Goal: Check status: Check status

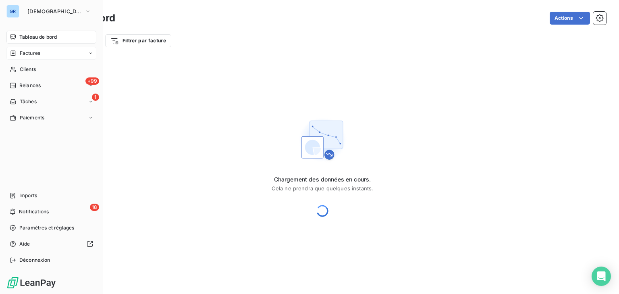
click at [16, 54] on div "Factures" at bounding box center [25, 53] width 31 height 7
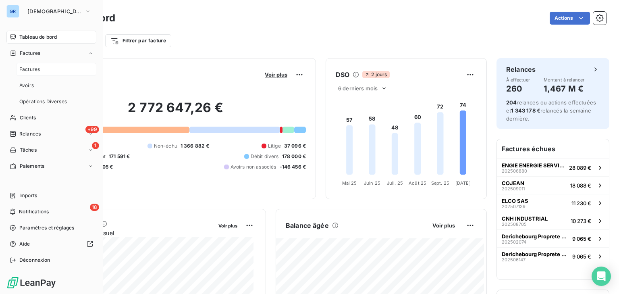
click at [39, 69] on span "Factures" at bounding box center [29, 69] width 21 height 7
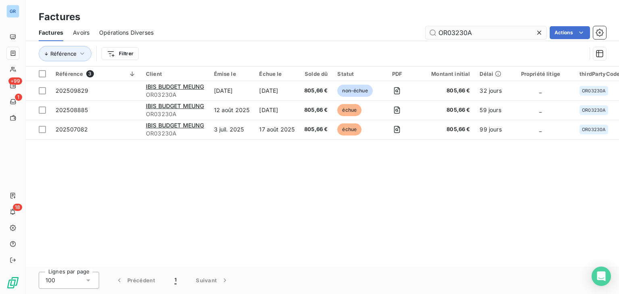
click at [450, 33] on input "OR03230A" at bounding box center [485, 32] width 121 height 13
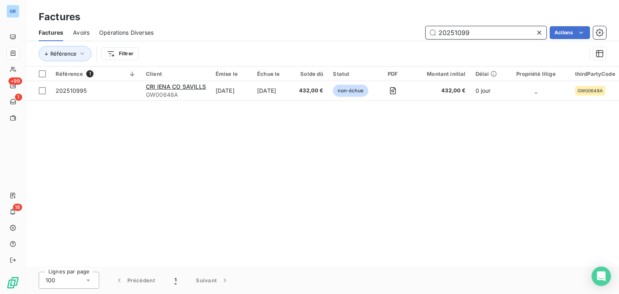
click at [458, 32] on input "20251099" at bounding box center [485, 32] width 121 height 13
paste input "5"
type input "202510995"
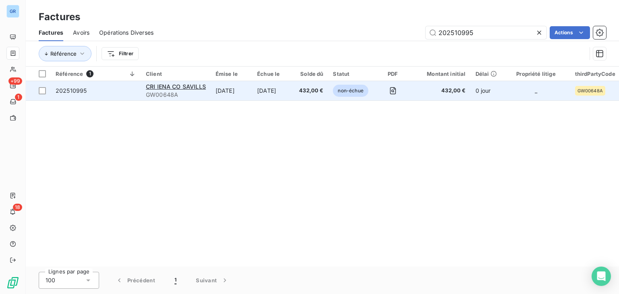
click at [294, 94] on td "[DATE]" at bounding box center [273, 90] width 42 height 19
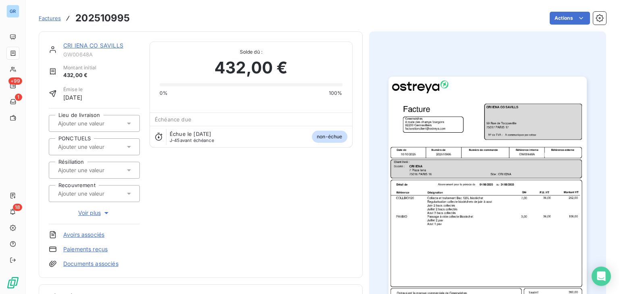
click at [498, 195] on img "button" at bounding box center [487, 217] width 198 height 280
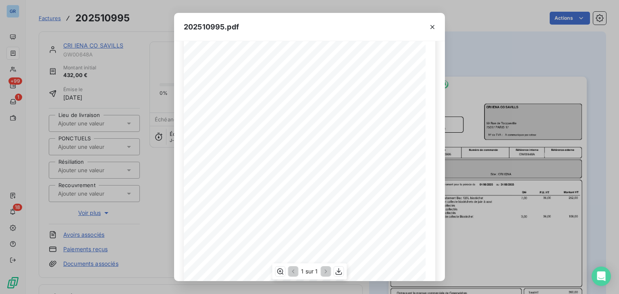
scroll to position [56, 0]
click at [456, 40] on div "202510995.pdf Référence interne Numéro de Date de Numéro de commande Référence …" at bounding box center [309, 147] width 619 height 294
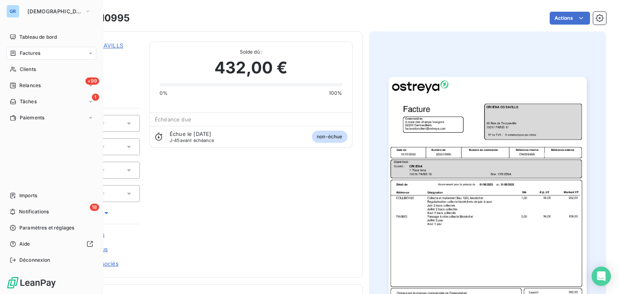
click at [19, 52] on div "Factures" at bounding box center [25, 53] width 31 height 7
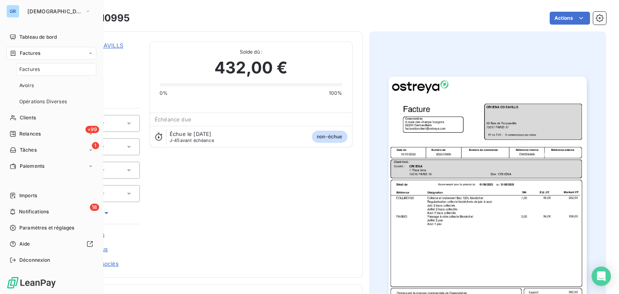
click at [45, 70] on div "Factures" at bounding box center [56, 69] width 80 height 13
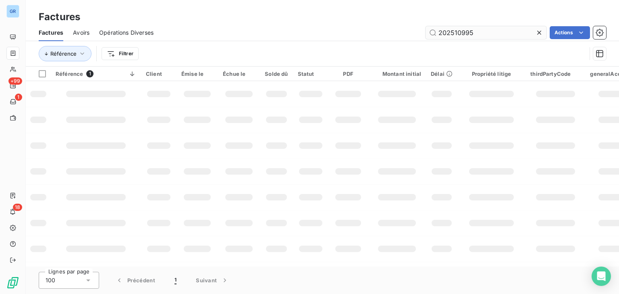
click at [435, 34] on input "202510995" at bounding box center [485, 32] width 121 height 13
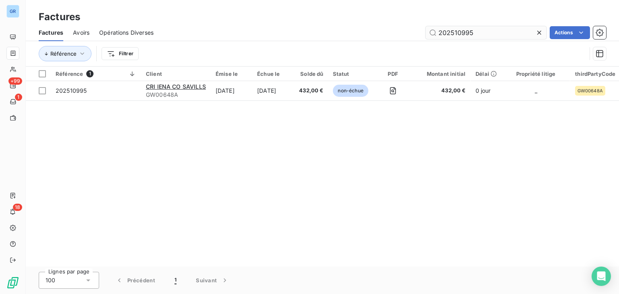
click at [435, 34] on input "202510995" at bounding box center [485, 32] width 121 height 13
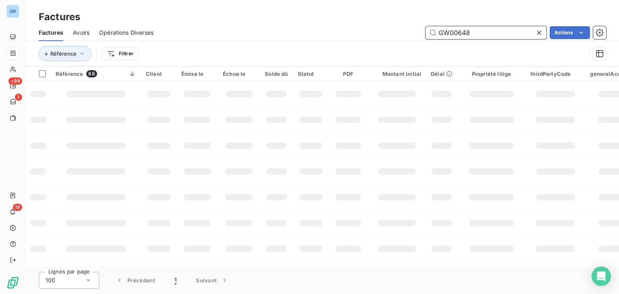
click at [443, 26] on input "GW00648" at bounding box center [485, 32] width 121 height 13
paste input "202506914"
type input "202506914"
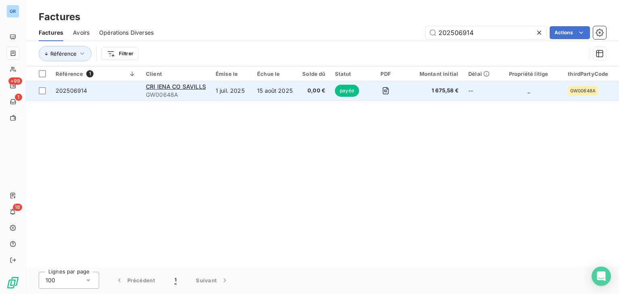
click at [285, 97] on td "15 août 2025" at bounding box center [274, 90] width 45 height 19
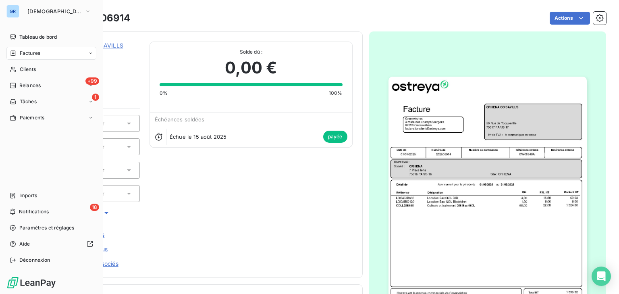
click at [20, 56] on span "Factures" at bounding box center [30, 53] width 21 height 7
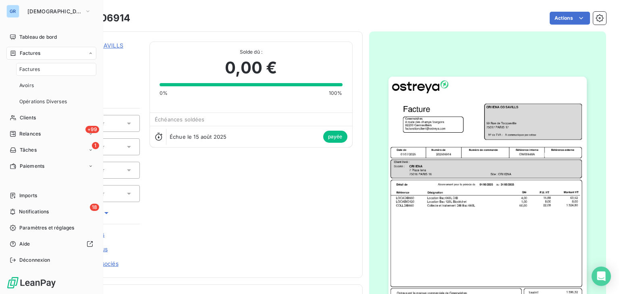
click at [41, 69] on div "Factures" at bounding box center [56, 69] width 80 height 13
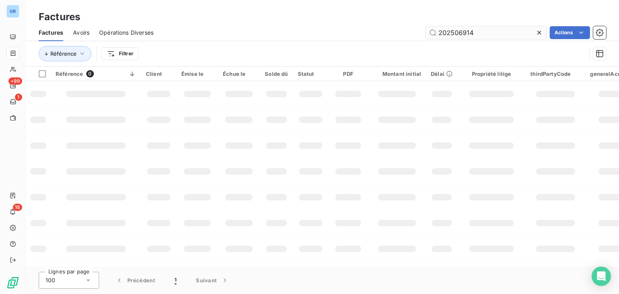
click at [468, 31] on input "202506914" at bounding box center [485, 32] width 121 height 13
type input "202504771"
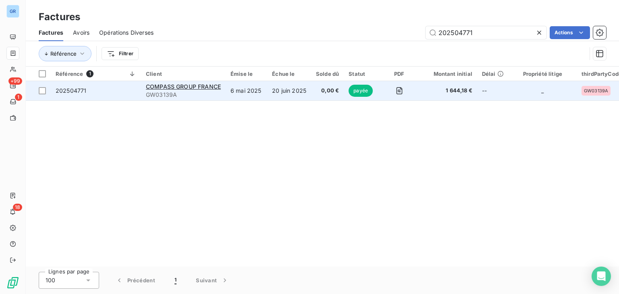
click at [181, 98] on td "COMPASS GROUP FRANCE GW03139A" at bounding box center [183, 90] width 85 height 19
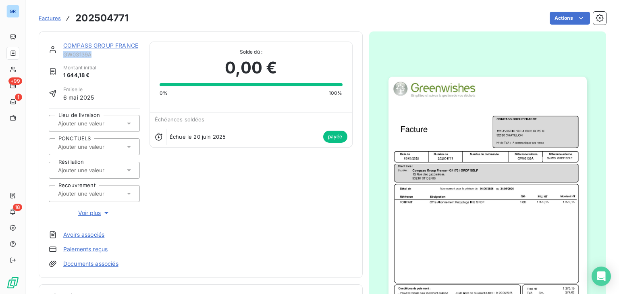
drag, startPoint x: 98, startPoint y: 56, endPoint x: 64, endPoint y: 56, distance: 33.8
click at [64, 56] on span "GW03139A" at bounding box center [101, 54] width 77 height 6
copy span "GW03139A"
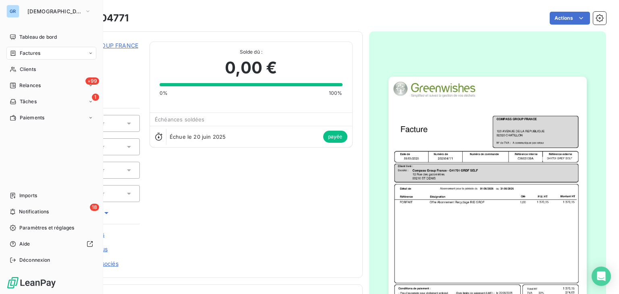
click at [13, 55] on icon at bounding box center [13, 53] width 7 height 6
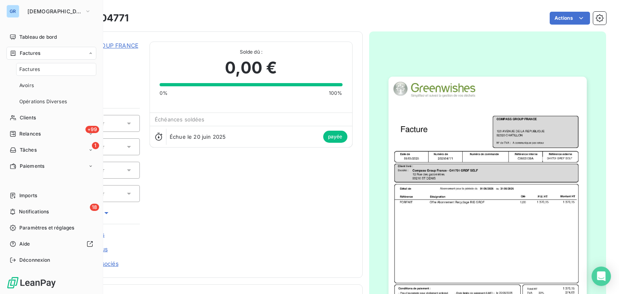
click at [39, 71] on span "Factures" at bounding box center [29, 69] width 21 height 7
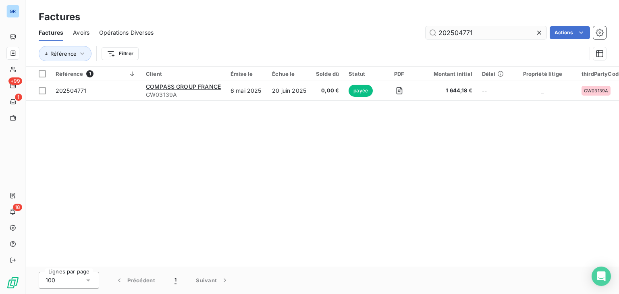
click at [462, 34] on input "202504771" at bounding box center [485, 32] width 121 height 13
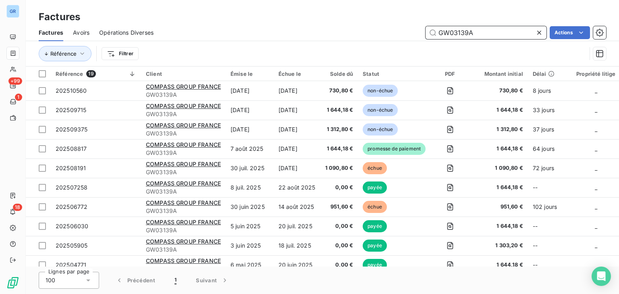
click at [449, 31] on input "GW03139A" at bounding box center [485, 32] width 121 height 13
paste input "2589"
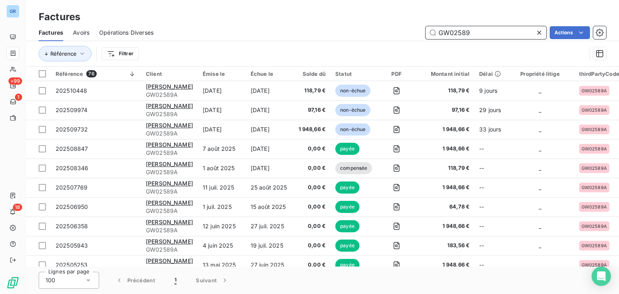
click at [463, 31] on input "GW02589" at bounding box center [485, 32] width 121 height 13
paste input "202505253"
type input "202505253"
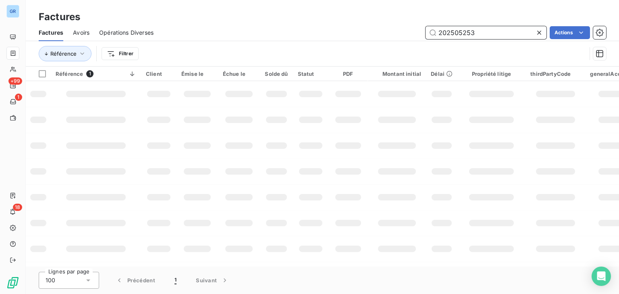
click at [450, 32] on input "202505253" at bounding box center [485, 32] width 121 height 13
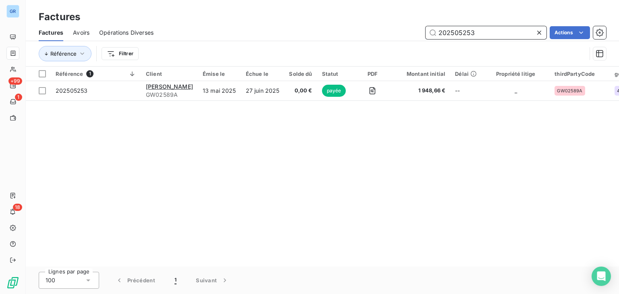
click at [450, 32] on input "202505253" at bounding box center [485, 32] width 121 height 13
paste input "text"
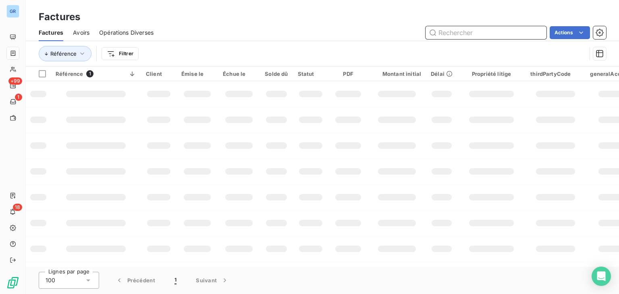
paste input "text"
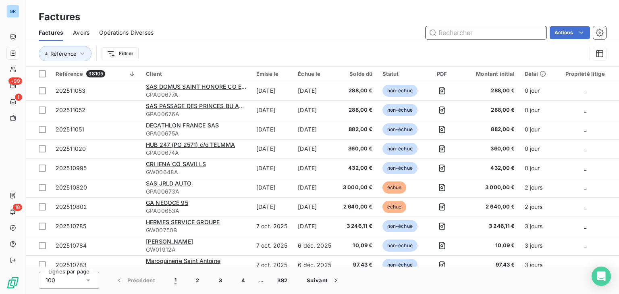
click at [467, 34] on input "text" at bounding box center [485, 32] width 121 height 13
paste input "GW02716-1"
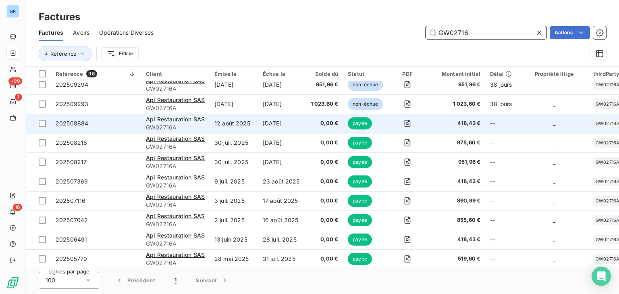
scroll to position [64, 0]
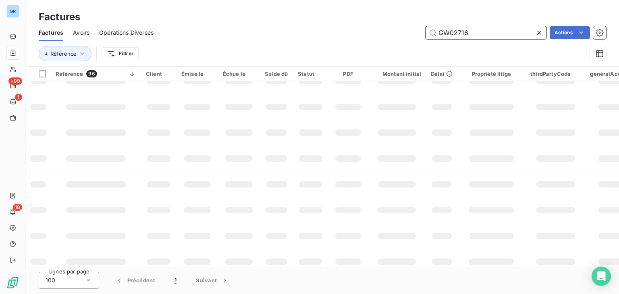
drag, startPoint x: 492, startPoint y: 35, endPoint x: 362, endPoint y: 34, distance: 130.1
click at [362, 34] on div "GW02716 Actions" at bounding box center [384, 32] width 443 height 13
paste input "202507369"
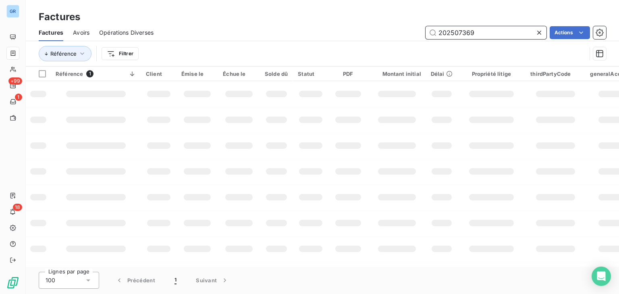
click at [443, 35] on input "202507369" at bounding box center [485, 32] width 121 height 13
paste input "5774"
drag, startPoint x: 503, startPoint y: 33, endPoint x: 304, endPoint y: 33, distance: 199.0
click at [304, 33] on div "202505774 Actions" at bounding box center [384, 32] width 443 height 13
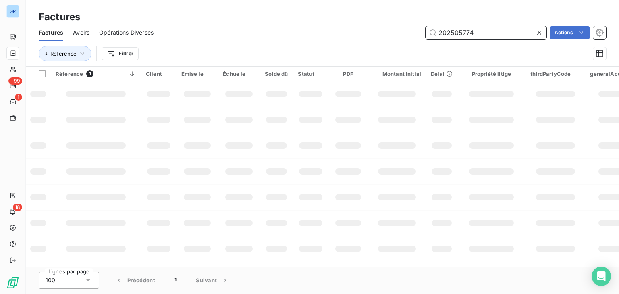
paste input "8345"
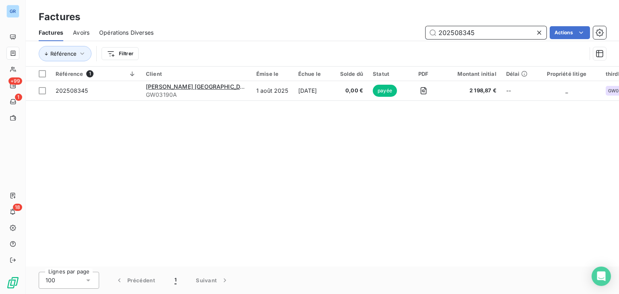
drag, startPoint x: 479, startPoint y: 30, endPoint x: 336, endPoint y: 15, distance: 144.2
click at [336, 15] on div "Factures Factures Avoirs Opérations Diverses 202508345 Actions Référence Filtrer" at bounding box center [322, 33] width 593 height 66
paste input "GW03171"
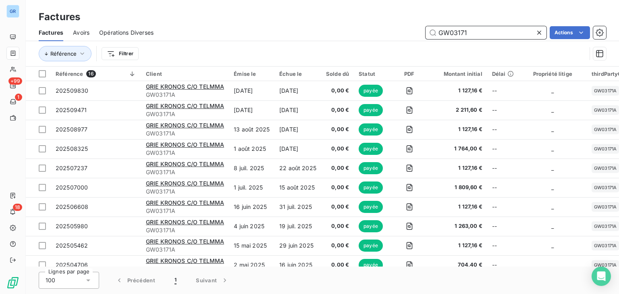
drag, startPoint x: 488, startPoint y: 31, endPoint x: 346, endPoint y: 35, distance: 141.8
click at [346, 35] on div "GW03171 Actions" at bounding box center [384, 32] width 443 height 13
paste input "2025094"
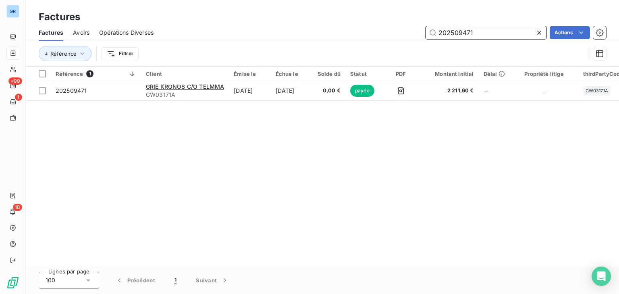
drag, startPoint x: 488, startPoint y: 29, endPoint x: 369, endPoint y: 31, distance: 118.8
click at [369, 31] on div "202509471 Actions" at bounding box center [384, 32] width 443 height 13
paste input "8150"
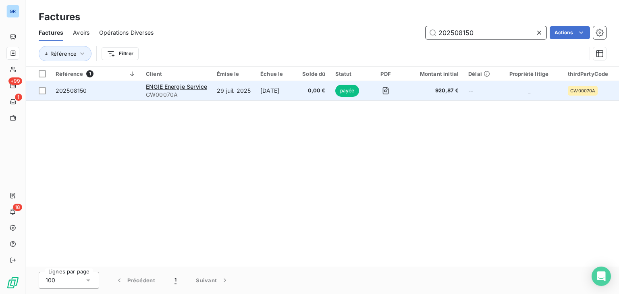
type input "202508150"
click at [293, 97] on td "[DATE]" at bounding box center [276, 90] width 42 height 19
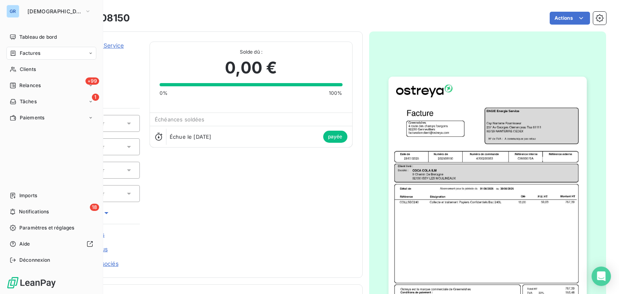
click at [13, 54] on icon at bounding box center [13, 53] width 7 height 6
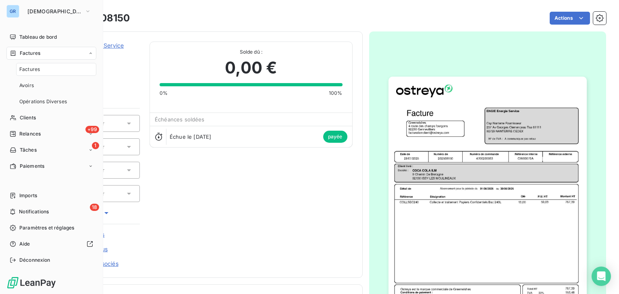
click at [35, 71] on span "Factures" at bounding box center [29, 69] width 21 height 7
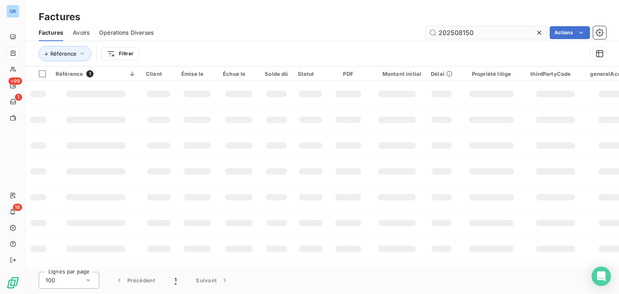
click at [468, 36] on input "202508150" at bounding box center [485, 32] width 121 height 13
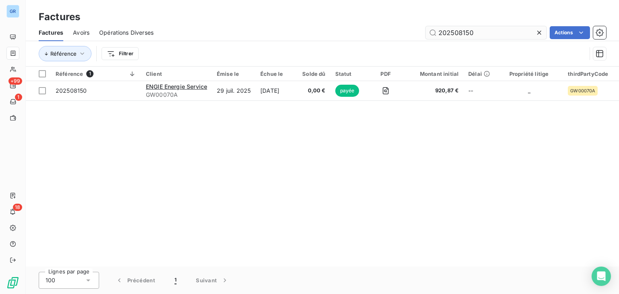
click at [468, 36] on input "202508150" at bounding box center [485, 32] width 121 height 13
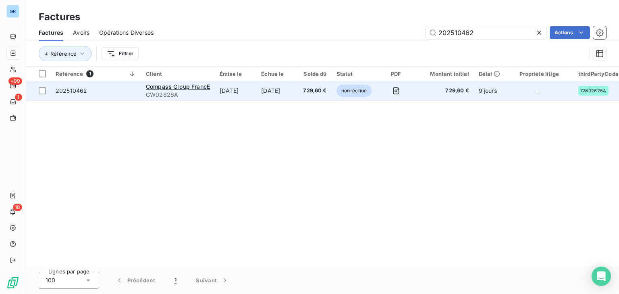
type input "202510462"
click at [271, 91] on td "[DATE]" at bounding box center [277, 90] width 42 height 19
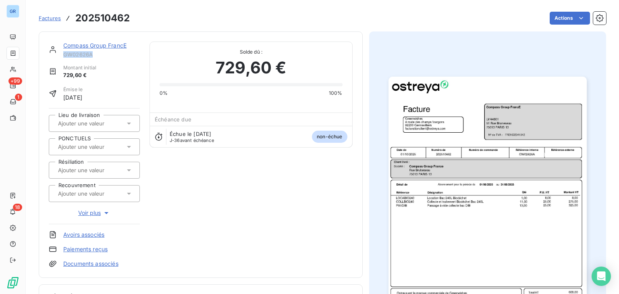
drag, startPoint x: 102, startPoint y: 56, endPoint x: 62, endPoint y: 56, distance: 39.5
click at [62, 56] on div "Compass Group FrancE GW02626A" at bounding box center [94, 49] width 91 height 16
copy span "GW02626A"
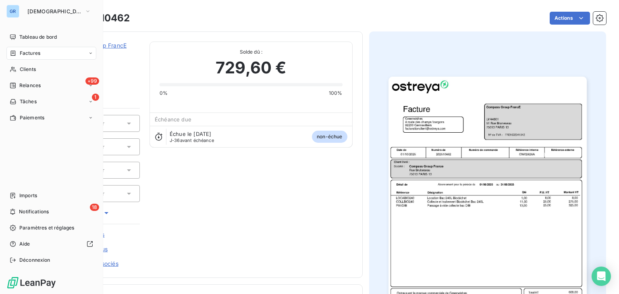
click at [7, 56] on div "Factures" at bounding box center [51, 53] width 90 height 13
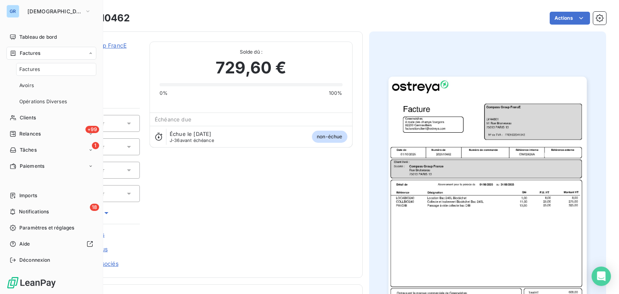
click at [38, 69] on span "Factures" at bounding box center [29, 69] width 21 height 7
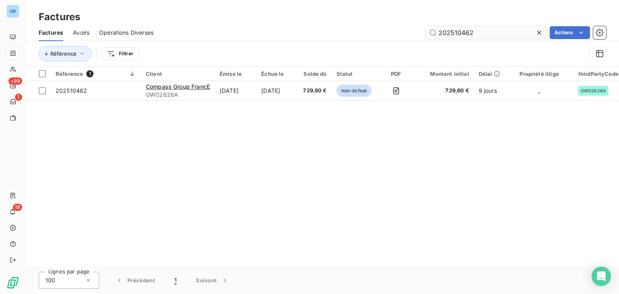
click at [458, 33] on input "202510462" at bounding box center [485, 32] width 121 height 13
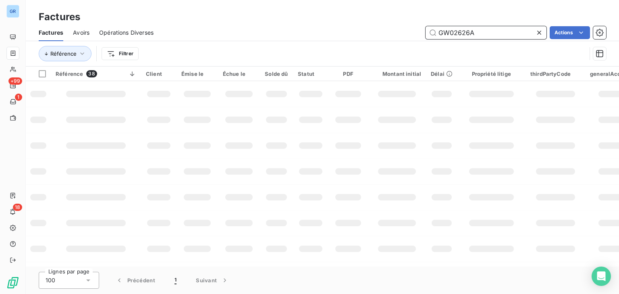
click at [456, 33] on input "GW02626A" at bounding box center [485, 32] width 121 height 13
paste input "0325"
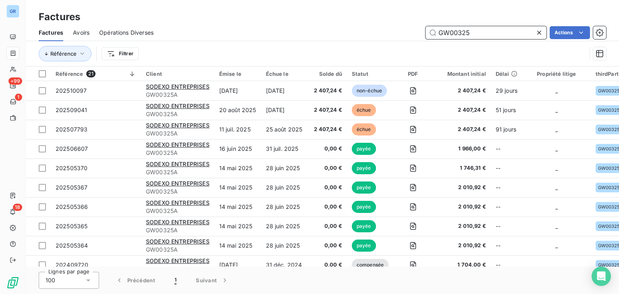
click at [456, 34] on input "GW00325" at bounding box center [485, 32] width 121 height 13
paste input "202509043"
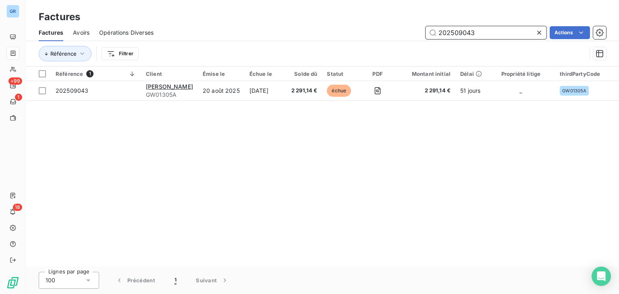
click at [468, 26] on input "202509043" at bounding box center [485, 32] width 121 height 13
paste input "7232"
type input "202507232"
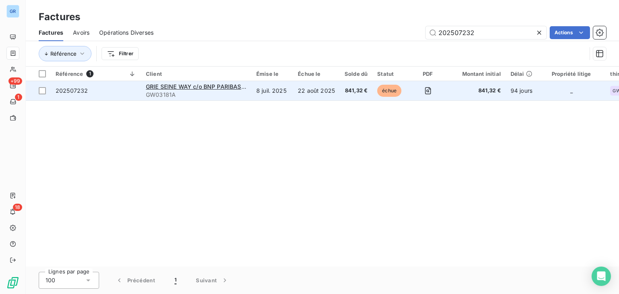
click at [84, 92] on span "202507232" at bounding box center [72, 90] width 32 height 7
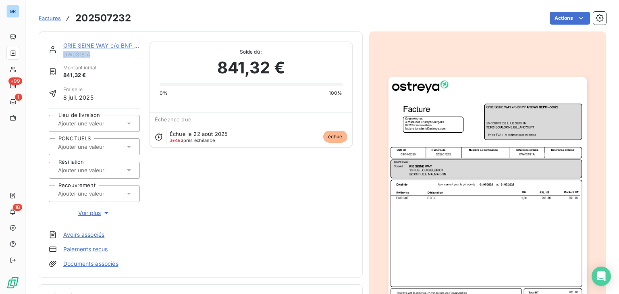
drag, startPoint x: 99, startPoint y: 56, endPoint x: 60, endPoint y: 56, distance: 38.3
click at [60, 56] on div "GRIE SEINE WAY c/o BNP PARIBAS REPM –55022 GW03181A" at bounding box center [94, 49] width 91 height 16
copy span "GW03181A"
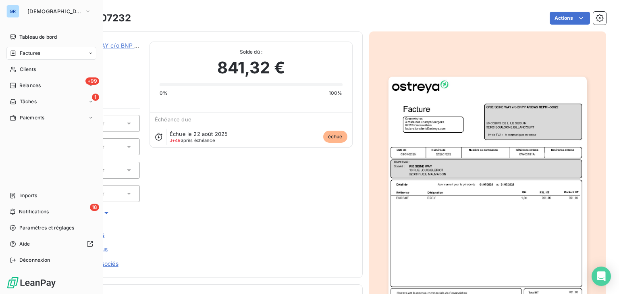
click at [21, 55] on span "Factures" at bounding box center [30, 53] width 21 height 7
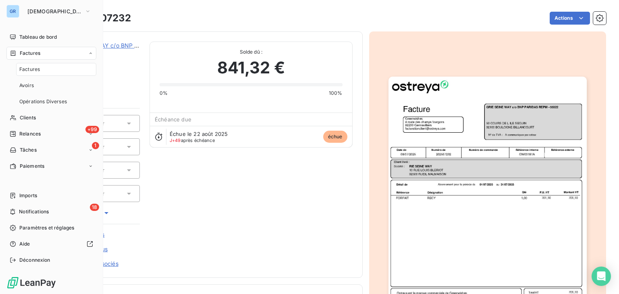
click at [43, 70] on div "Factures" at bounding box center [56, 69] width 80 height 13
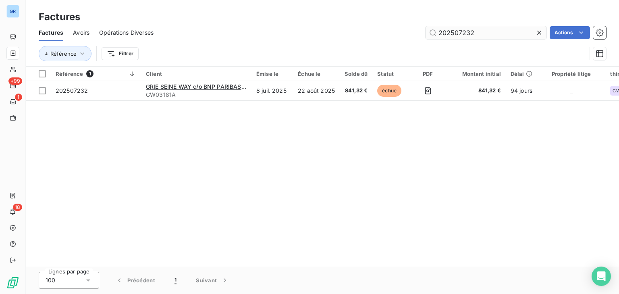
click at [451, 32] on input "202507232" at bounding box center [485, 32] width 121 height 13
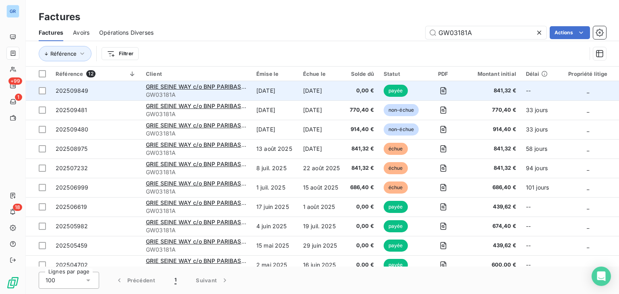
type input "GW03181A"
click at [322, 92] on td "[DATE]" at bounding box center [321, 90] width 47 height 19
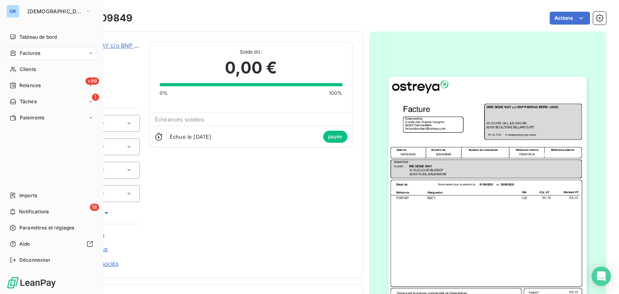
click at [11, 53] on icon at bounding box center [13, 52] width 5 height 5
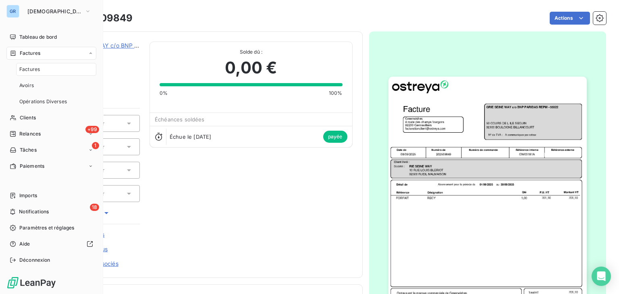
click at [44, 70] on div "Factures" at bounding box center [56, 69] width 80 height 13
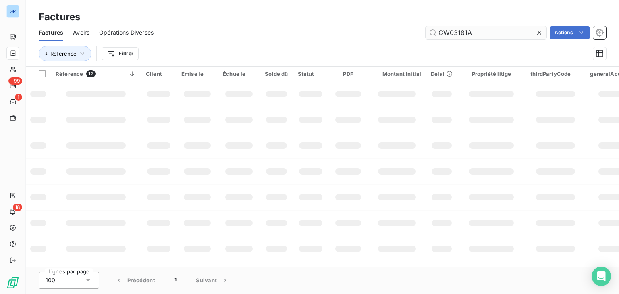
click at [465, 31] on input "GW03181A" at bounding box center [485, 32] width 121 height 13
click at [456, 31] on input "202508857" at bounding box center [485, 32] width 121 height 13
paste input "4"
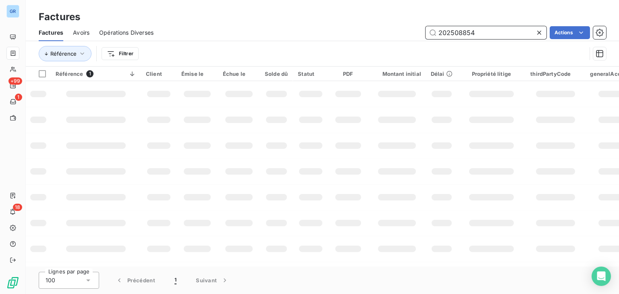
type input "202508854"
click at [471, 29] on input "202508854" at bounding box center [485, 32] width 121 height 13
paste input "text"
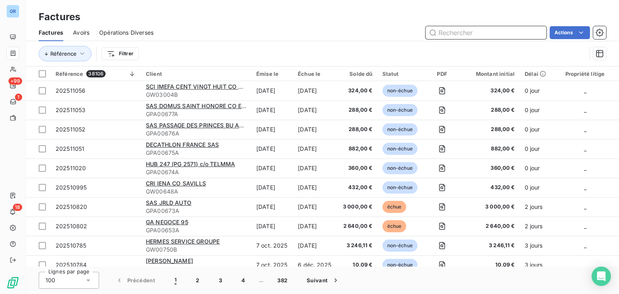
click at [454, 33] on input "text" at bounding box center [485, 32] width 121 height 13
paste input "202505516"
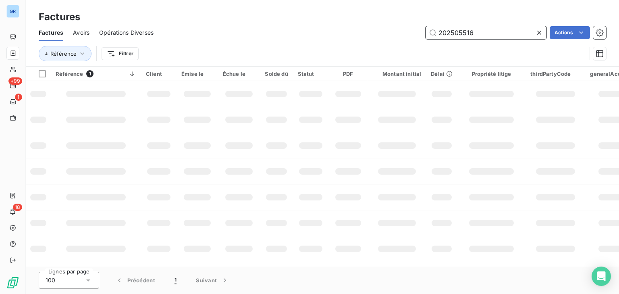
drag, startPoint x: 478, startPoint y: 34, endPoint x: 382, endPoint y: 35, distance: 96.3
click at [382, 35] on div "202505516 Actions" at bounding box center [384, 32] width 443 height 13
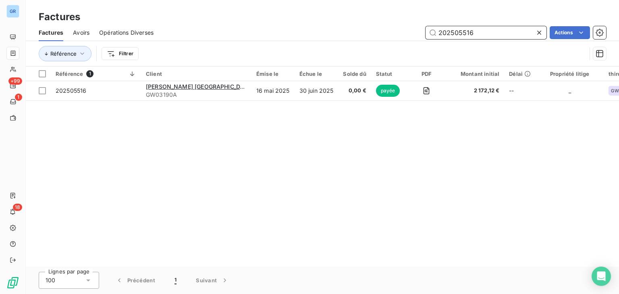
paste input "GW03232"
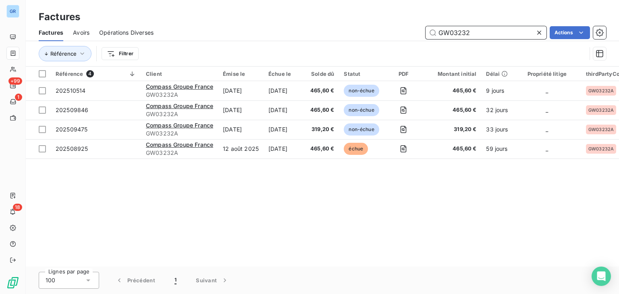
click at [454, 37] on input "GW03232" at bounding box center [485, 32] width 121 height 13
paste input "7"
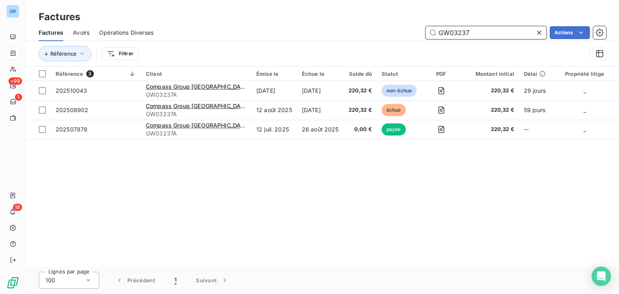
drag, startPoint x: 460, startPoint y: 27, endPoint x: 460, endPoint y: 31, distance: 4.0
click at [460, 28] on input "GW03237" at bounding box center [485, 32] width 121 height 13
click at [460, 31] on input "GW03237" at bounding box center [485, 32] width 121 height 13
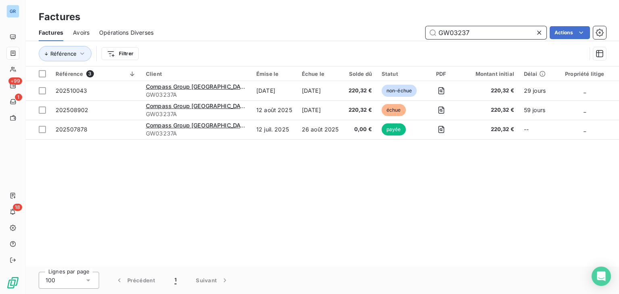
paste input "202509085"
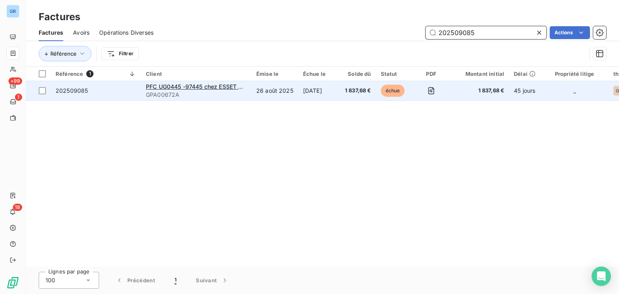
type input "202509085"
click at [300, 95] on td "[DATE]" at bounding box center [319, 90] width 42 height 19
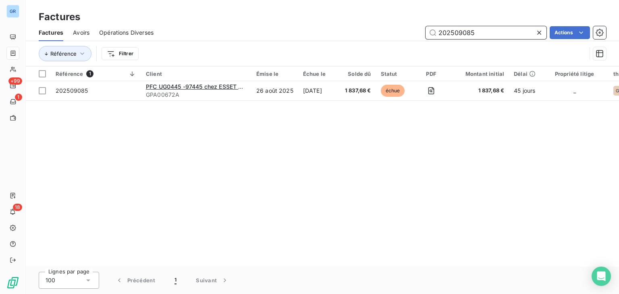
click at [464, 35] on input "202509085" at bounding box center [485, 32] width 121 height 13
paste input "4"
type input "202509084"
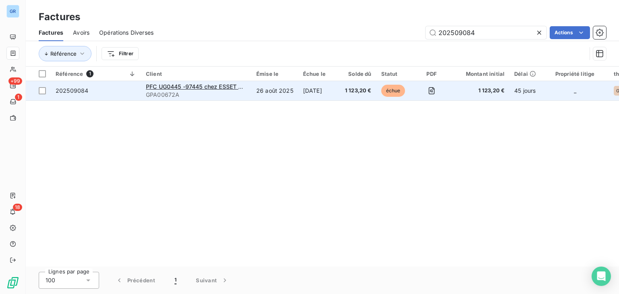
click at [313, 94] on td "[DATE]" at bounding box center [319, 90] width 42 height 19
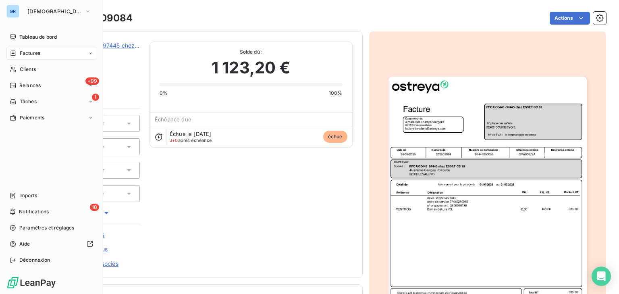
click at [19, 51] on div "Factures" at bounding box center [25, 53] width 31 height 7
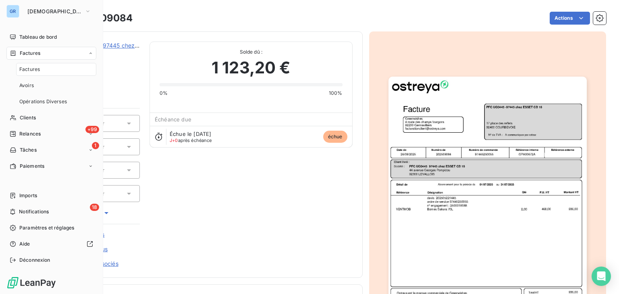
click at [42, 70] on div "Factures" at bounding box center [56, 69] width 80 height 13
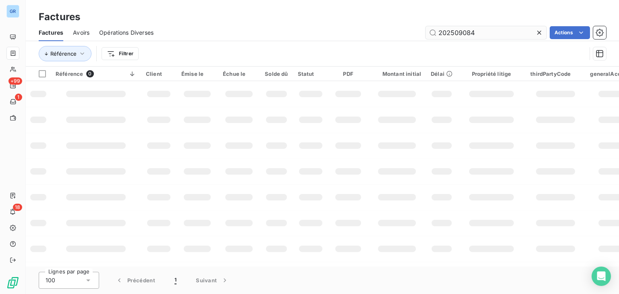
click at [451, 28] on input "202509084" at bounding box center [485, 32] width 121 height 13
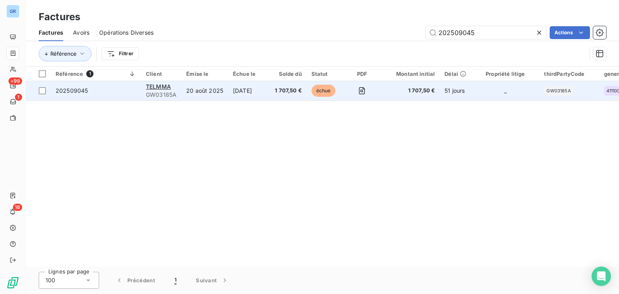
type input "202509045"
click at [248, 99] on td "[DATE]" at bounding box center [249, 90] width 42 height 19
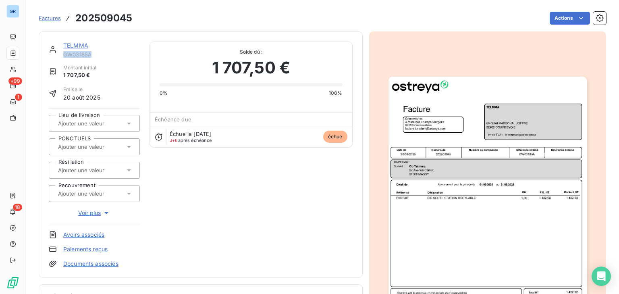
drag, startPoint x: 97, startPoint y: 56, endPoint x: 62, endPoint y: 57, distance: 34.2
click at [62, 57] on div "TELMMA GW03185A" at bounding box center [94, 49] width 91 height 16
copy span "GW03185A"
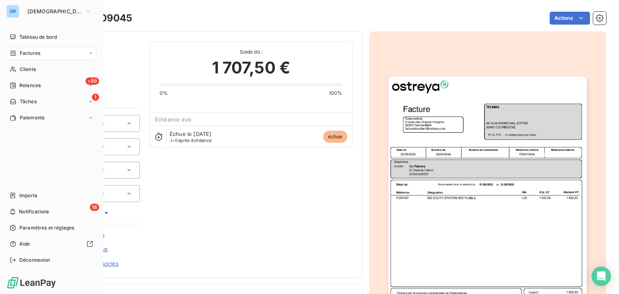
click at [17, 53] on div "Factures" at bounding box center [25, 53] width 31 height 7
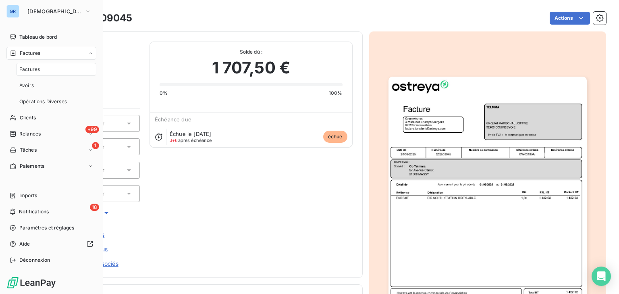
click at [45, 71] on div "Factures" at bounding box center [56, 69] width 80 height 13
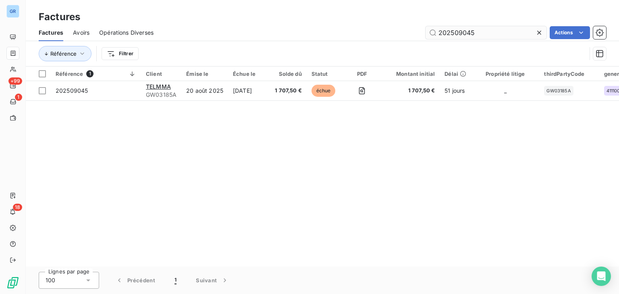
click at [455, 31] on input "202509045" at bounding box center [485, 32] width 121 height 13
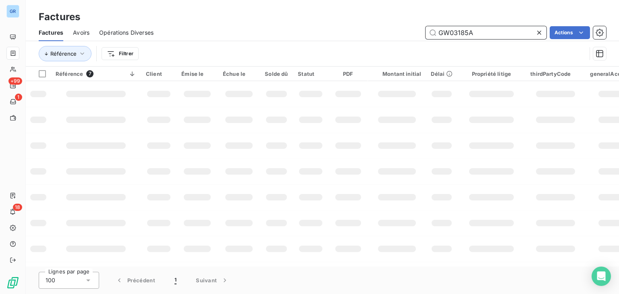
click at [462, 29] on input "GW03185A" at bounding box center [485, 32] width 121 height 13
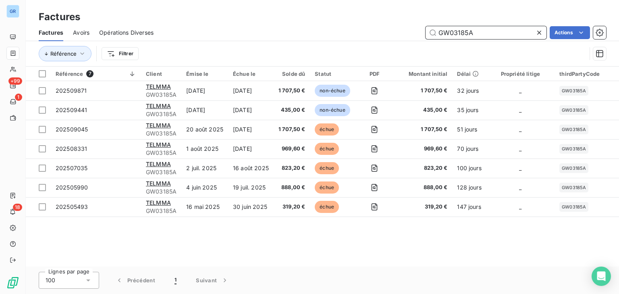
click at [462, 29] on input "GW03185A" at bounding box center [485, 32] width 121 height 13
paste input "202507956"
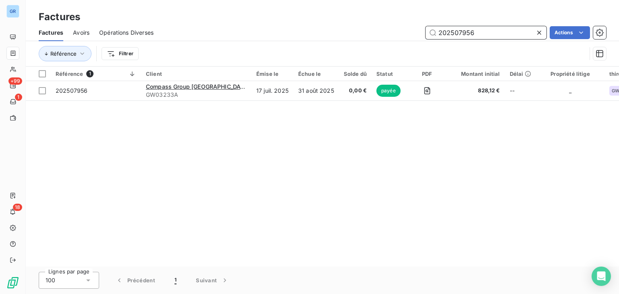
click at [459, 32] on input "202507956" at bounding box center [485, 32] width 121 height 13
paste input "10023"
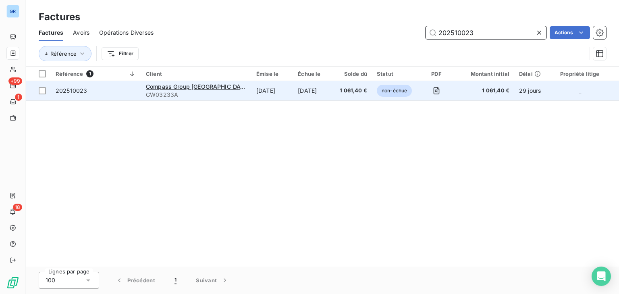
type input "202510023"
click at [251, 95] on td "[DATE]" at bounding box center [271, 90] width 41 height 19
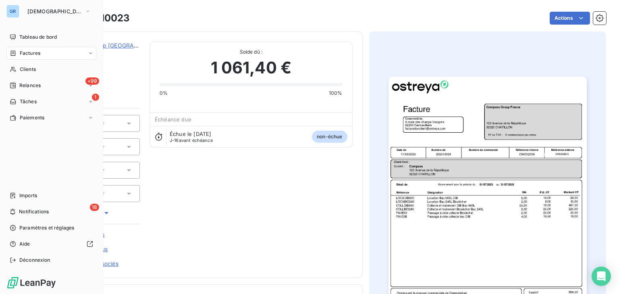
click at [11, 51] on icon at bounding box center [13, 52] width 5 height 5
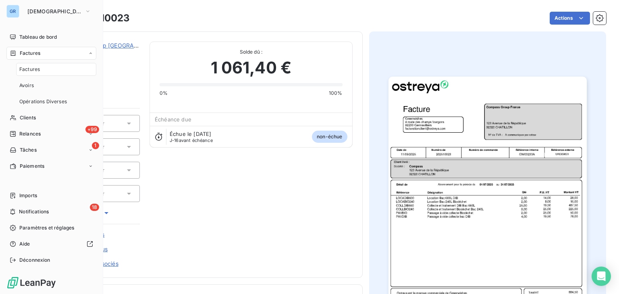
click at [38, 71] on span "Factures" at bounding box center [29, 69] width 21 height 7
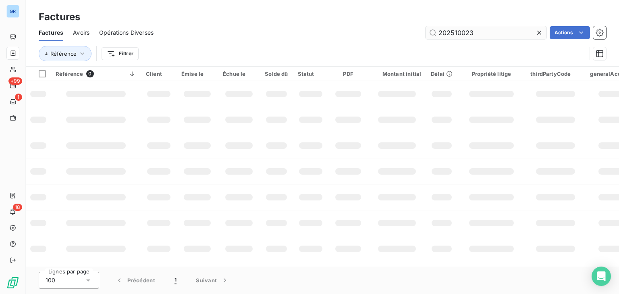
click at [437, 31] on input "202510023" at bounding box center [485, 32] width 121 height 13
type input "202511052"
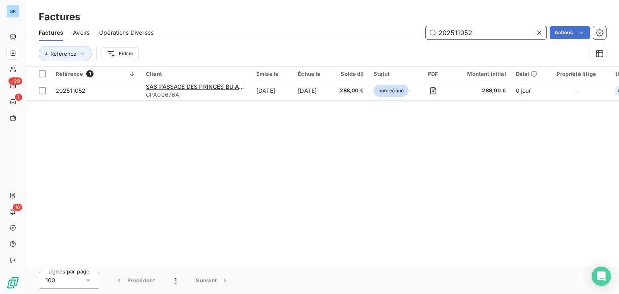
click at [456, 35] on input "202511052" at bounding box center [485, 32] width 121 height 13
paste input "text"
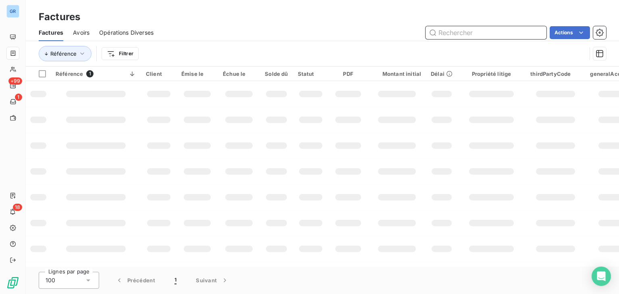
paste input "text"
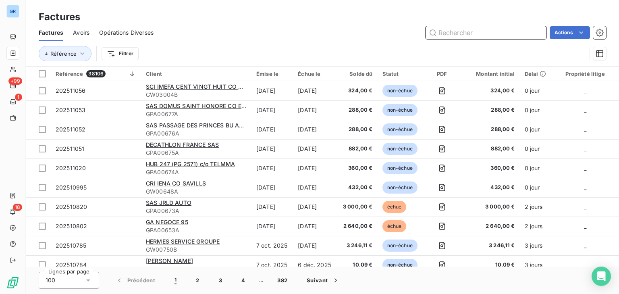
click at [468, 34] on input "text" at bounding box center [485, 32] width 121 height 13
paste input "202511051"
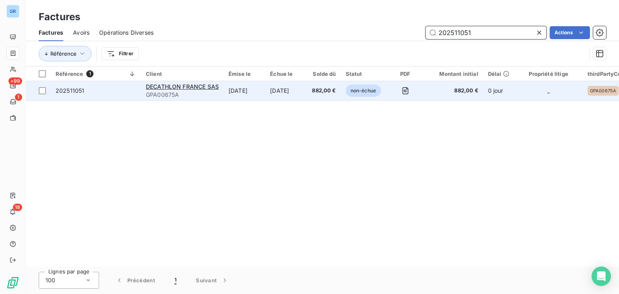
type input "202511051"
click at [267, 89] on td "[DATE]" at bounding box center [286, 90] width 42 height 19
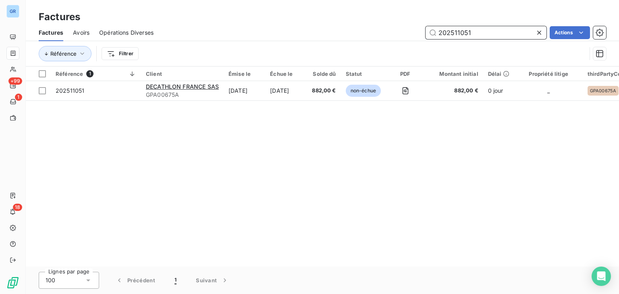
click at [457, 32] on input "202511051" at bounding box center [485, 32] width 121 height 13
paste input "20"
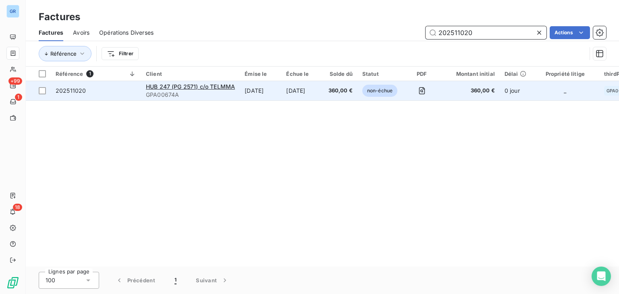
type input "202511020"
click at [295, 89] on td "[DATE]" at bounding box center [302, 90] width 42 height 19
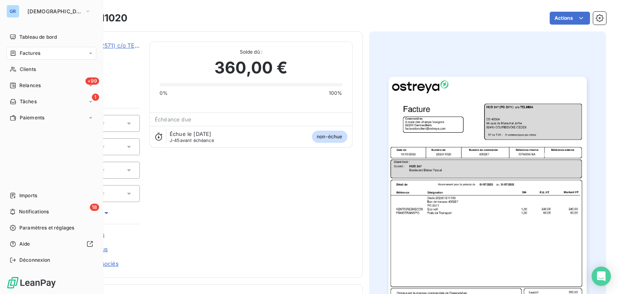
click at [17, 53] on div "Factures" at bounding box center [25, 53] width 31 height 7
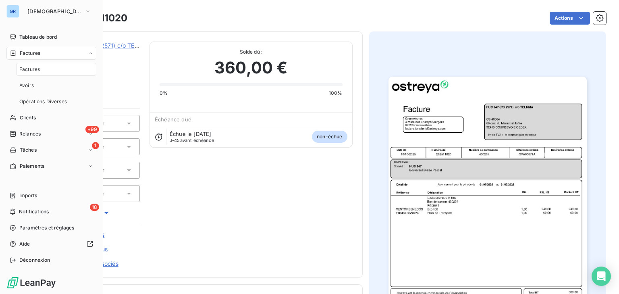
click at [29, 74] on div "Factures" at bounding box center [56, 69] width 80 height 13
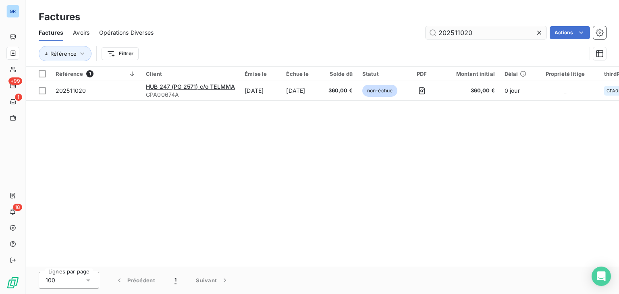
click at [462, 29] on input "202511020" at bounding box center [485, 32] width 121 height 13
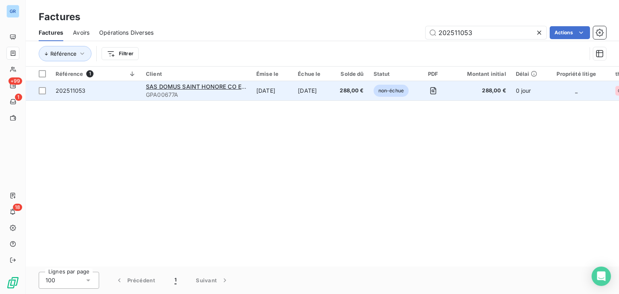
type input "202511053"
click at [304, 96] on td "[DATE]" at bounding box center [314, 90] width 42 height 19
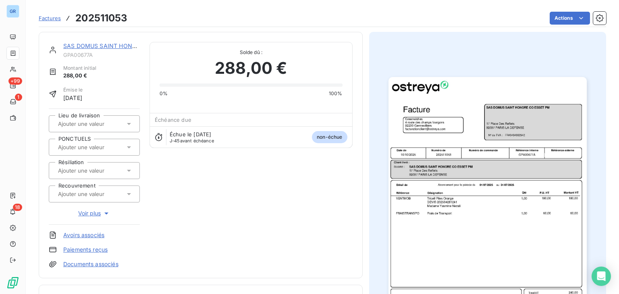
scroll to position [33, 0]
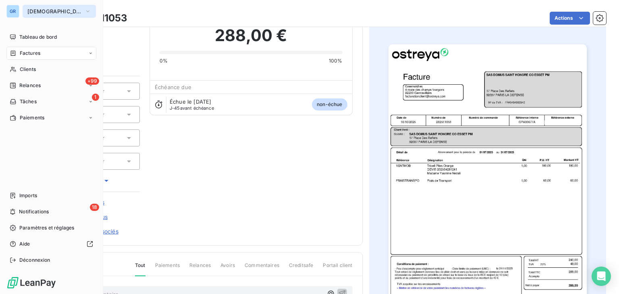
click at [33, 6] on button "[DEMOGRAPHIC_DATA]" at bounding box center [59, 11] width 73 height 13
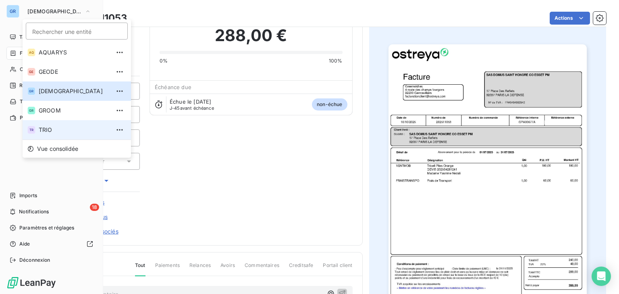
click at [59, 127] on span "TRIO" at bounding box center [74, 130] width 71 height 8
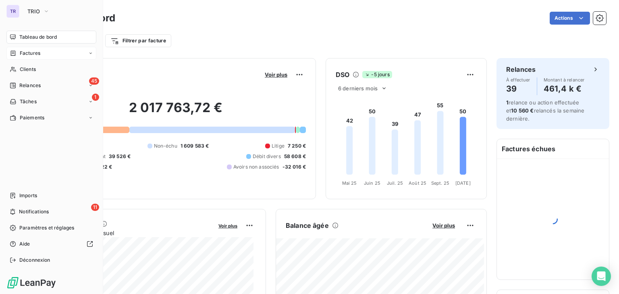
click at [42, 53] on div "Factures" at bounding box center [51, 53] width 90 height 13
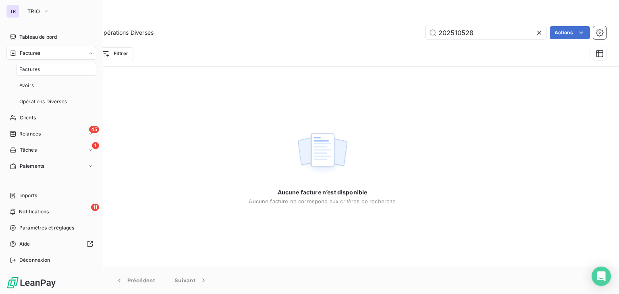
click at [36, 69] on span "Factures" at bounding box center [29, 69] width 21 height 7
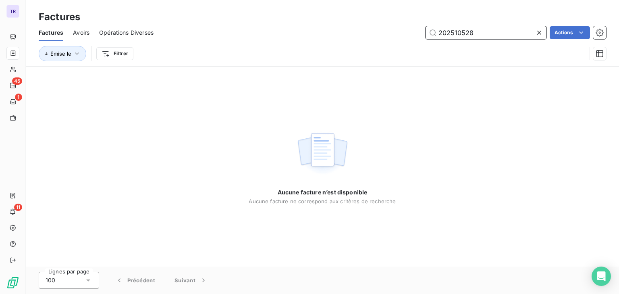
click at [459, 31] on input "202510528" at bounding box center [485, 32] width 121 height 13
paste input "F2025018"
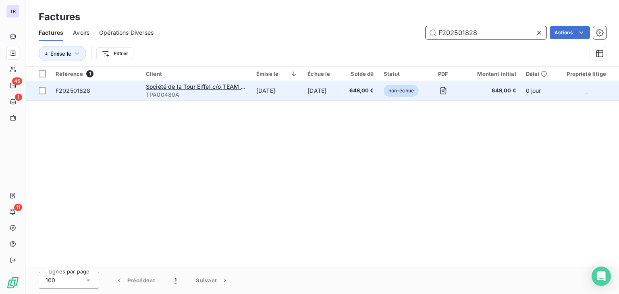
type input "F202501828"
click at [278, 90] on td "[DATE]" at bounding box center [276, 90] width 51 height 19
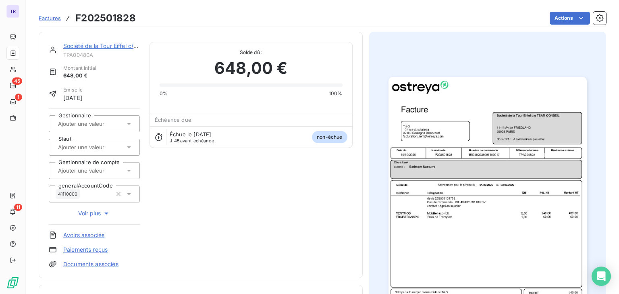
scroll to position [32, 0]
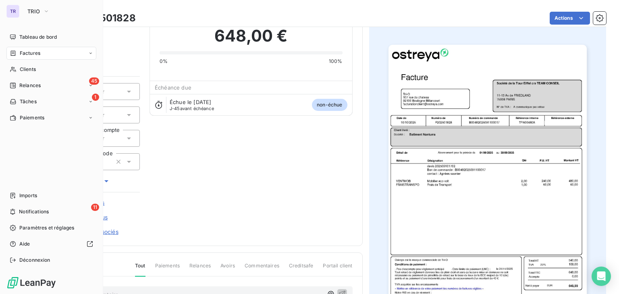
click at [20, 52] on span "Factures" at bounding box center [30, 53] width 21 height 7
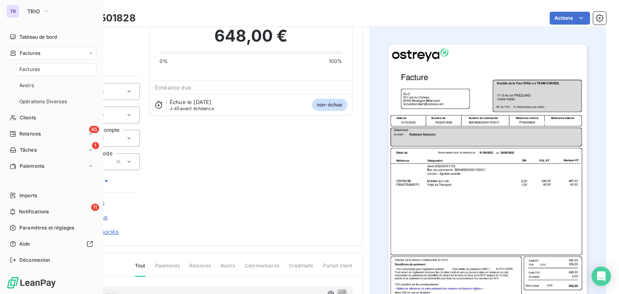
click at [31, 70] on span "Factures" at bounding box center [29, 69] width 21 height 7
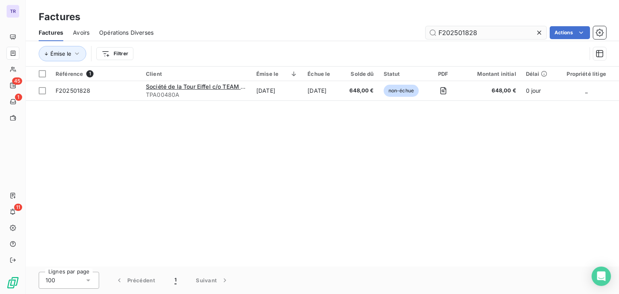
click at [446, 29] on input "F202501828" at bounding box center [485, 32] width 121 height 13
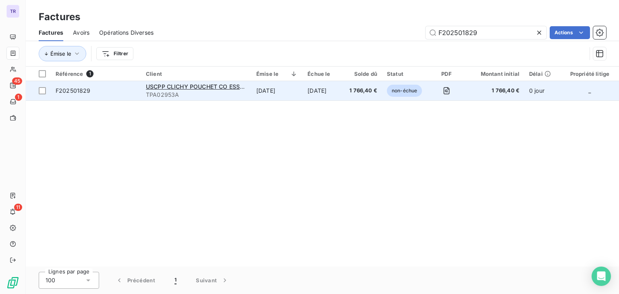
type input "F202501829"
click at [364, 95] on td "1 766,40 €" at bounding box center [362, 90] width 37 height 19
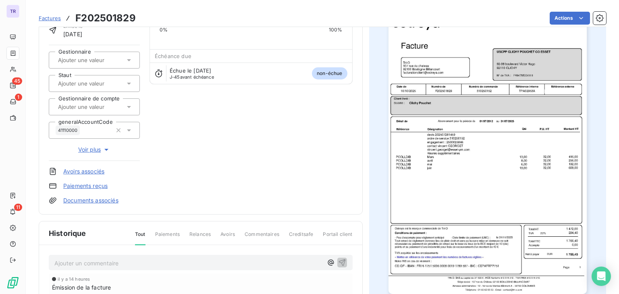
scroll to position [65, 0]
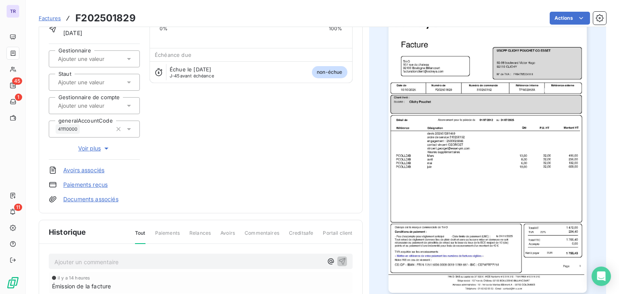
click at [451, 179] on img "button" at bounding box center [487, 152] width 198 height 280
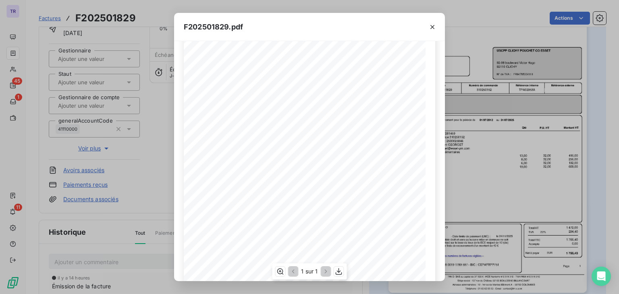
scroll to position [64, 0]
click at [15, 50] on div "F202501829.pdf Référence interne Numéro de Date de Numéro de commande Référence…" at bounding box center [309, 147] width 619 height 294
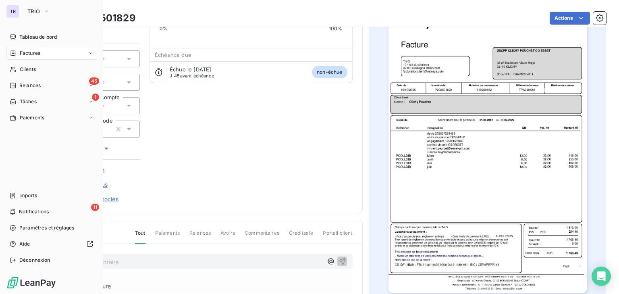
click at [13, 53] on icon at bounding box center [13, 52] width 5 height 5
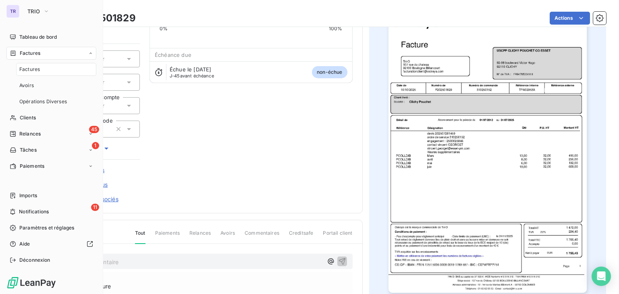
click at [25, 71] on span "Factures" at bounding box center [29, 69] width 21 height 7
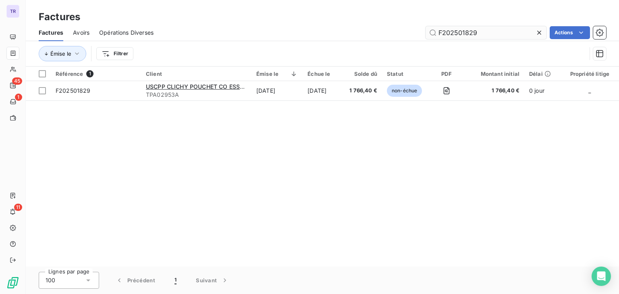
click at [461, 33] on input "F202501829" at bounding box center [485, 32] width 121 height 13
type input "F202501827"
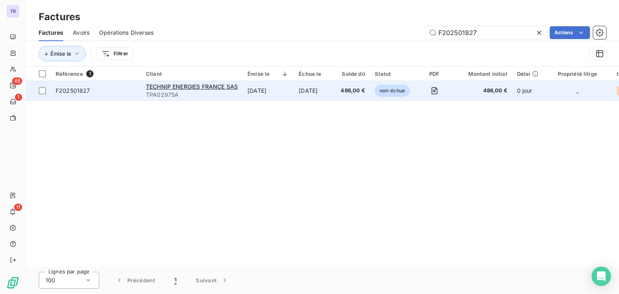
click at [271, 89] on td "[DATE]" at bounding box center [267, 90] width 51 height 19
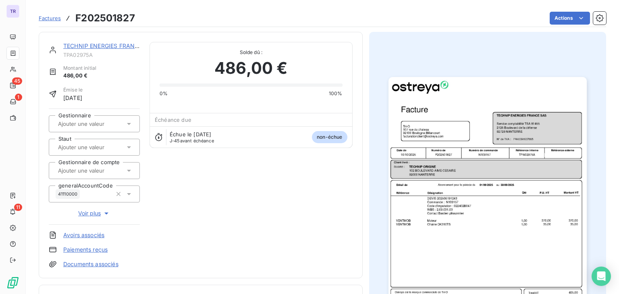
scroll to position [32, 0]
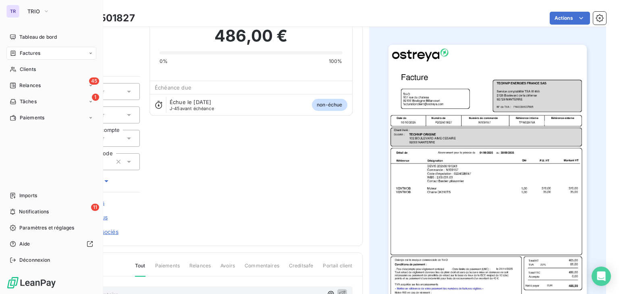
click at [14, 52] on icon at bounding box center [13, 53] width 7 height 6
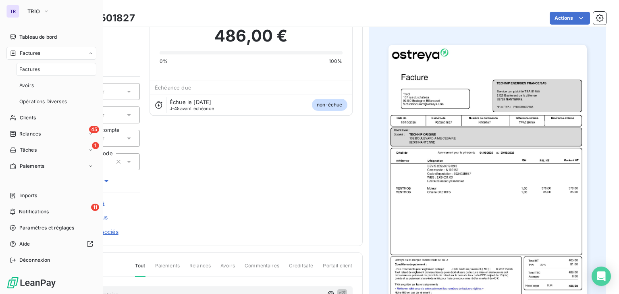
click at [32, 70] on span "Factures" at bounding box center [29, 69] width 21 height 7
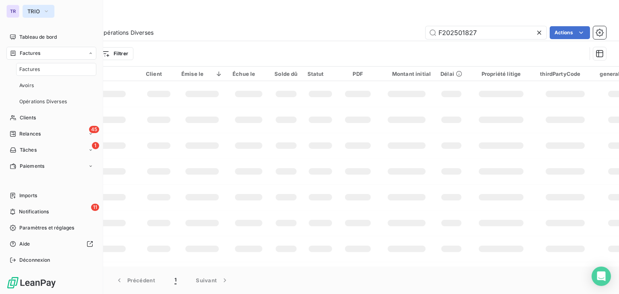
click at [49, 10] on icon "button" at bounding box center [46, 11] width 6 height 8
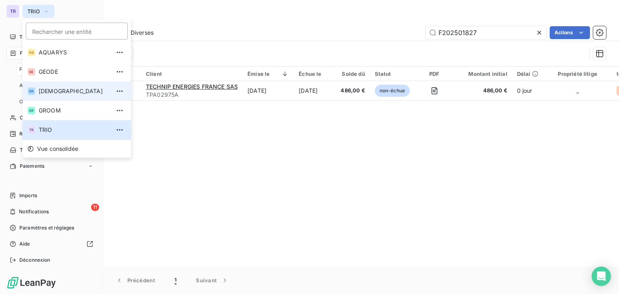
click at [69, 84] on li "GR GREENWISHES" at bounding box center [77, 90] width 108 height 19
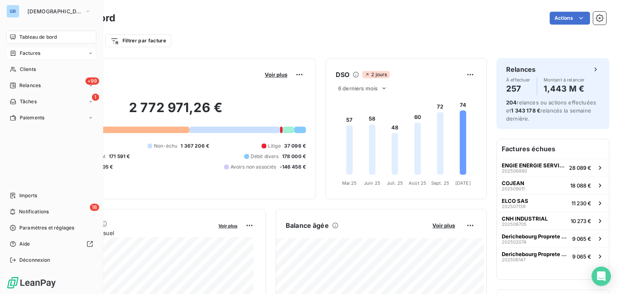
click at [14, 53] on icon at bounding box center [13, 53] width 7 height 6
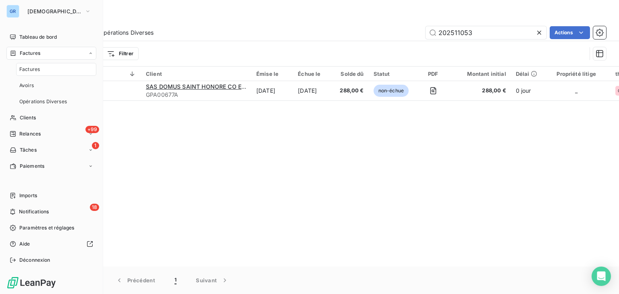
click at [31, 68] on span "Factures" at bounding box center [29, 69] width 21 height 7
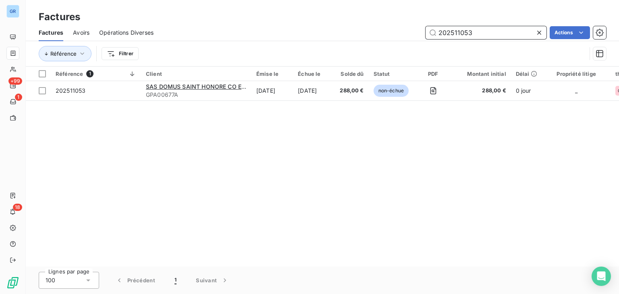
click at [467, 33] on input "202511053" at bounding box center [485, 32] width 121 height 13
paste input "410936"
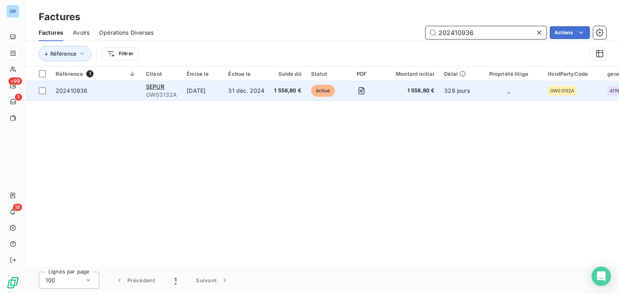
type input "202410936"
click at [212, 95] on td "[DATE]" at bounding box center [202, 90] width 41 height 19
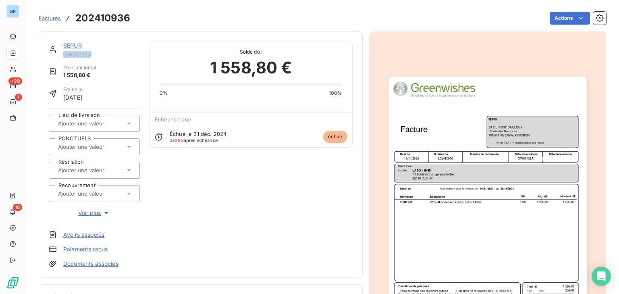
drag, startPoint x: 100, startPoint y: 52, endPoint x: 64, endPoint y: 55, distance: 36.4
click at [64, 55] on span "GW03132A" at bounding box center [101, 54] width 77 height 6
copy span "GW03132A"
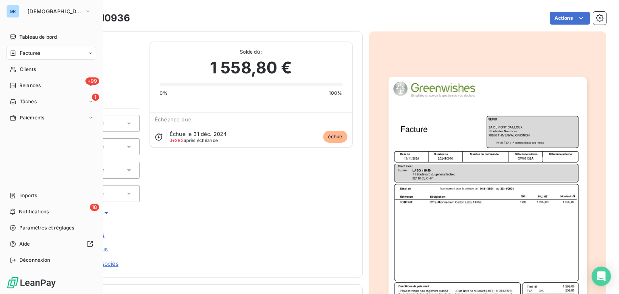
click at [22, 51] on span "Factures" at bounding box center [30, 53] width 21 height 7
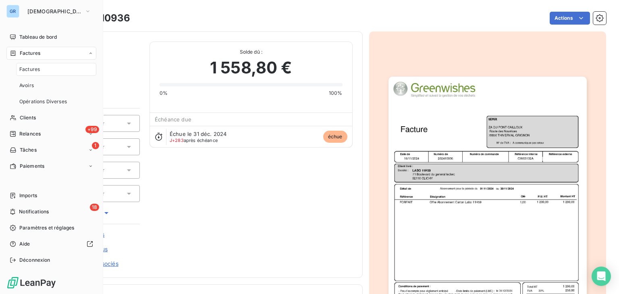
click at [43, 70] on div "Factures" at bounding box center [56, 69] width 80 height 13
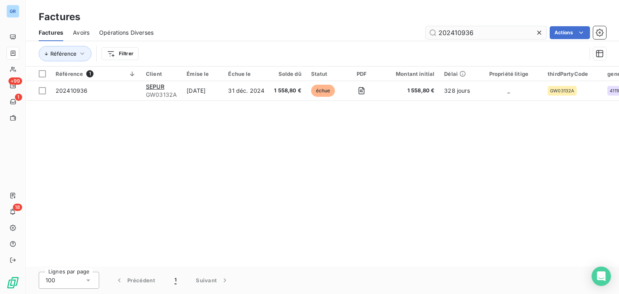
click at [460, 29] on input "202410936" at bounding box center [485, 32] width 121 height 13
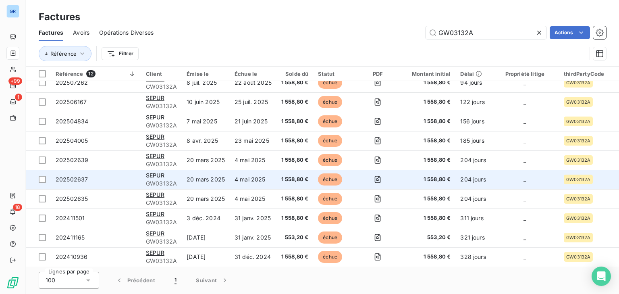
scroll to position [50, 0]
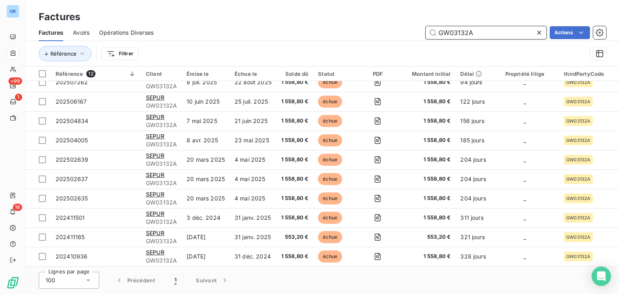
click at [458, 33] on input "GW03132A" at bounding box center [485, 32] width 121 height 13
paste input "202504755"
type input "202504755"
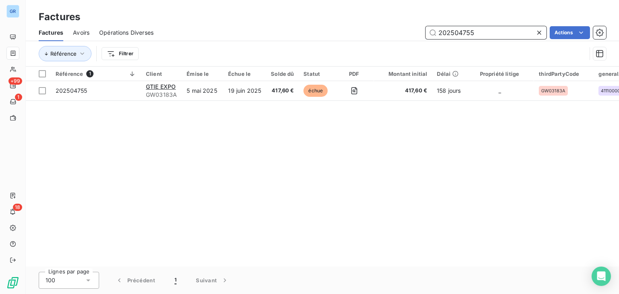
scroll to position [0, 0]
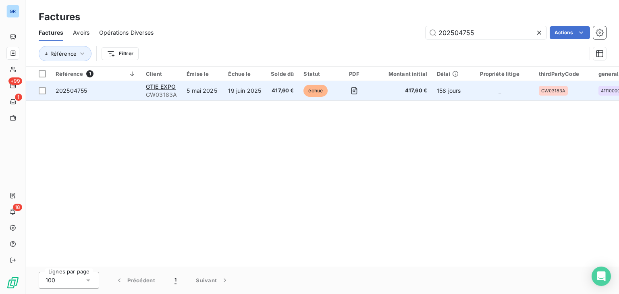
click at [237, 92] on td "19 juin 2025" at bounding box center [244, 90] width 43 height 19
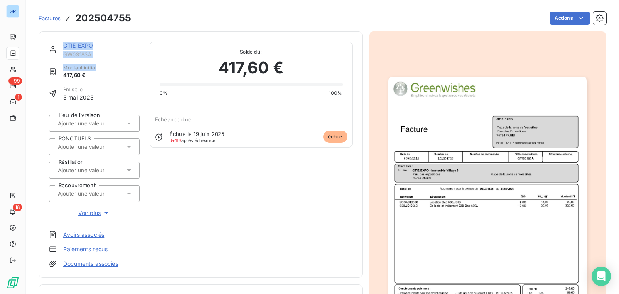
drag, startPoint x: 100, startPoint y: 59, endPoint x: 55, endPoint y: 56, distance: 44.8
click at [55, 56] on div "GTIE EXPO GW03183A Montant initial 417,60 € Émise le 5 mai 2025 Lieu de livrais…" at bounding box center [94, 154] width 91 height 226
click at [93, 53] on span "GW03183A" at bounding box center [101, 54] width 77 height 6
drag, startPoint x: 93, startPoint y: 53, endPoint x: 69, endPoint y: 55, distance: 23.8
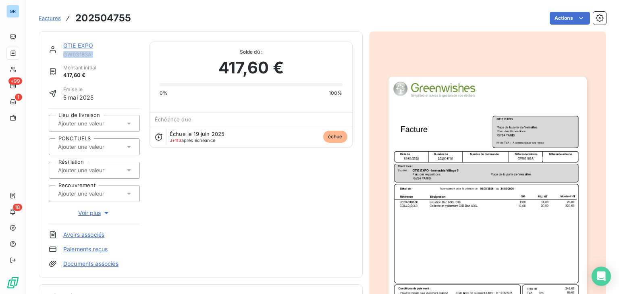
click at [69, 55] on span "GW03183A" at bounding box center [101, 54] width 77 height 6
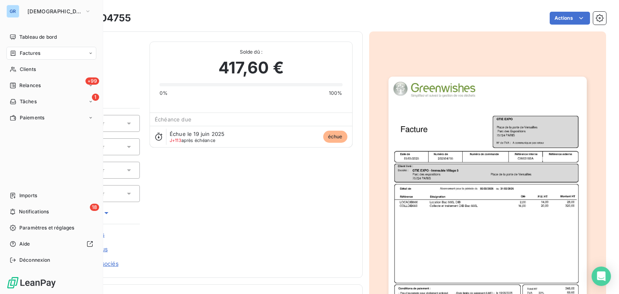
click at [15, 52] on icon at bounding box center [13, 52] width 5 height 5
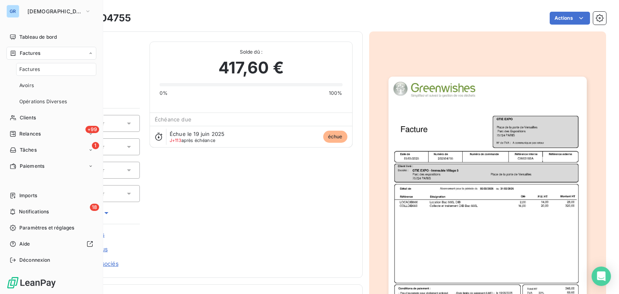
click at [43, 69] on div "Factures" at bounding box center [56, 69] width 80 height 13
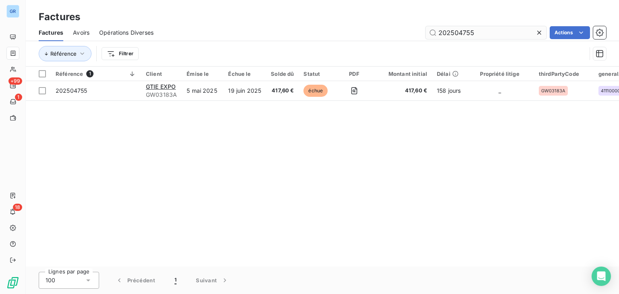
click at [448, 34] on input "202504755" at bounding box center [485, 32] width 121 height 13
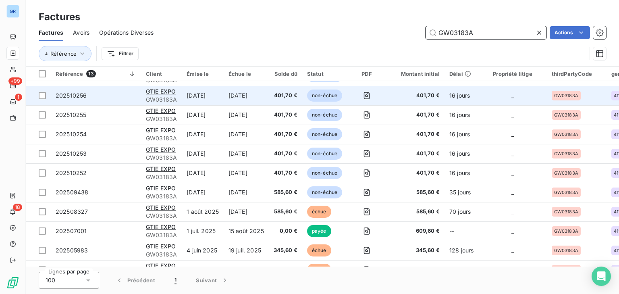
scroll to position [69, 0]
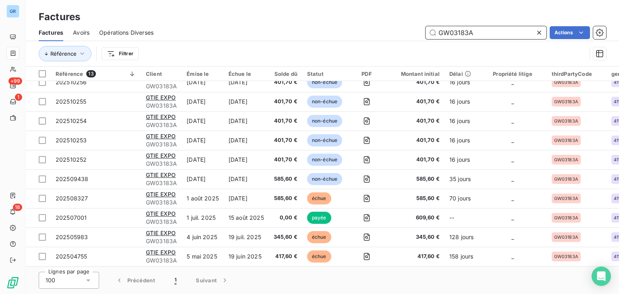
click at [465, 29] on input "GW03183A" at bounding box center [485, 32] width 121 height 13
paste input "228"
type input "GW03228"
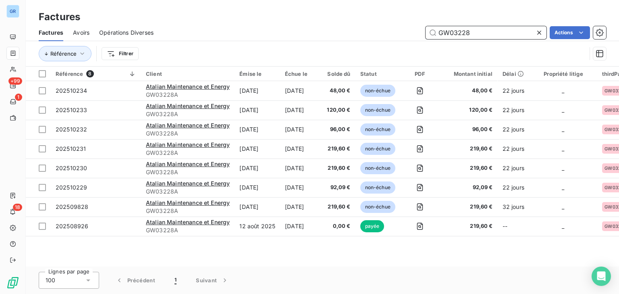
scroll to position [0, 0]
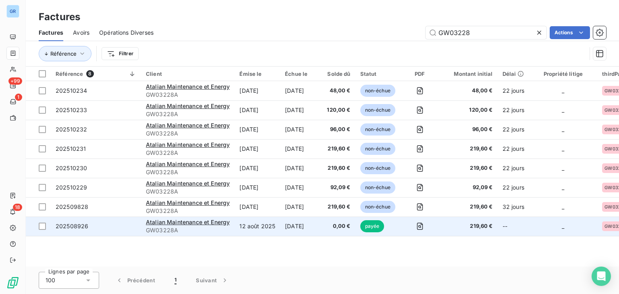
click at [251, 227] on td "12 août 2025" at bounding box center [257, 225] width 46 height 19
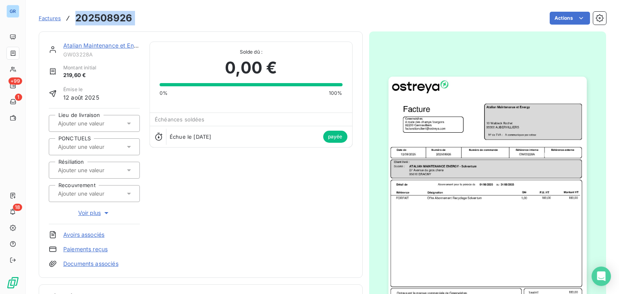
drag, startPoint x: 153, startPoint y: 19, endPoint x: 77, endPoint y: 20, distance: 76.9
click at [77, 20] on div "Factures 202508926 Actions" at bounding box center [322, 18] width 567 height 17
copy section "202508926 Actions"
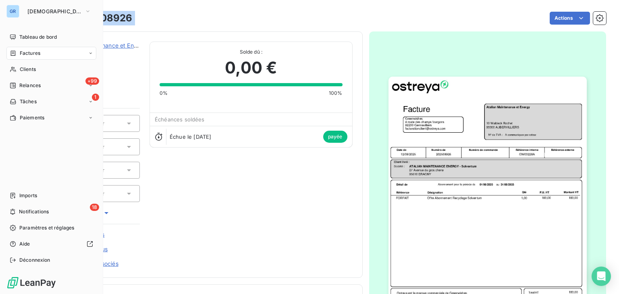
click at [14, 52] on icon at bounding box center [13, 53] width 7 height 6
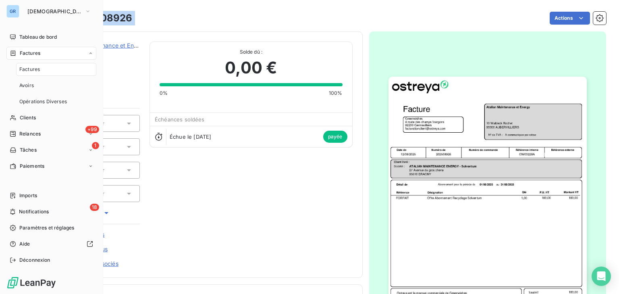
click at [42, 69] on div "Factures" at bounding box center [56, 69] width 80 height 13
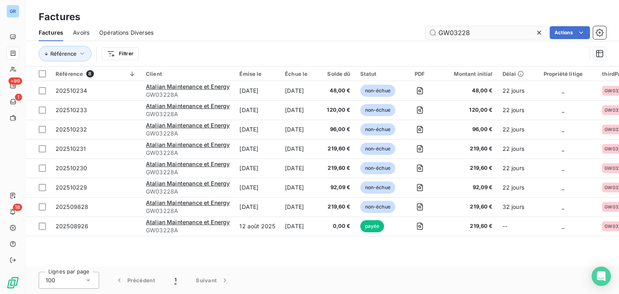
click at [458, 30] on input "GW03228" at bounding box center [485, 32] width 121 height 13
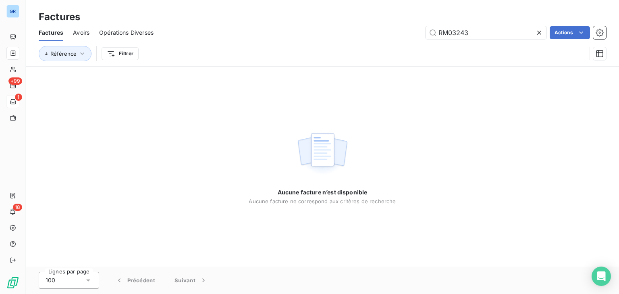
type input "RM03243"
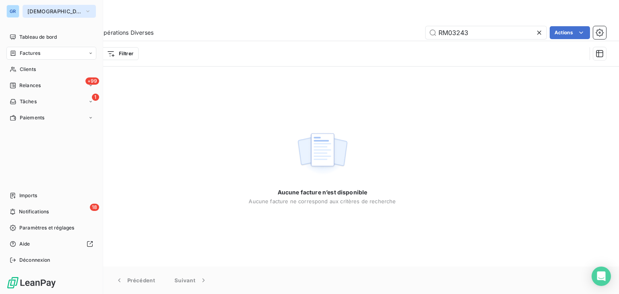
click at [45, 12] on span "[DEMOGRAPHIC_DATA]" at bounding box center [54, 11] width 54 height 6
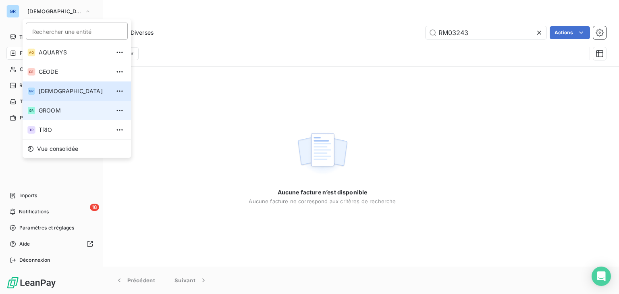
click at [65, 110] on span "GROOM" at bounding box center [74, 110] width 71 height 8
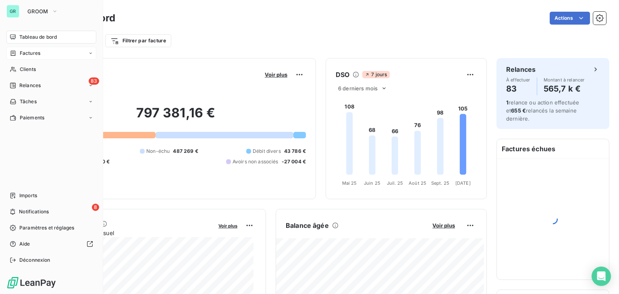
click at [34, 52] on span "Factures" at bounding box center [30, 53] width 21 height 7
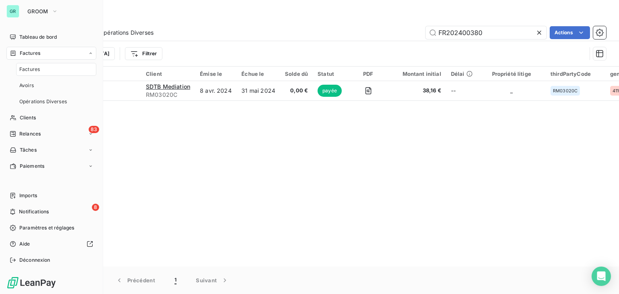
click at [42, 70] on div "Factures" at bounding box center [56, 69] width 80 height 13
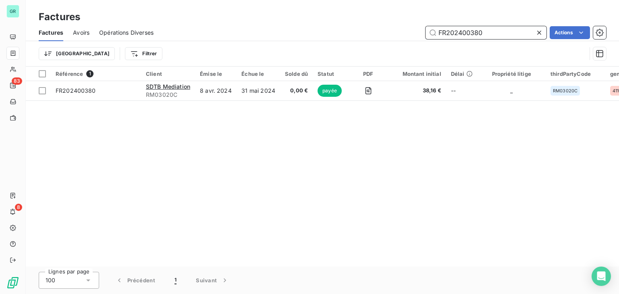
click at [456, 36] on input "FR202400380" at bounding box center [485, 32] width 121 height 13
paste input "RM03243"
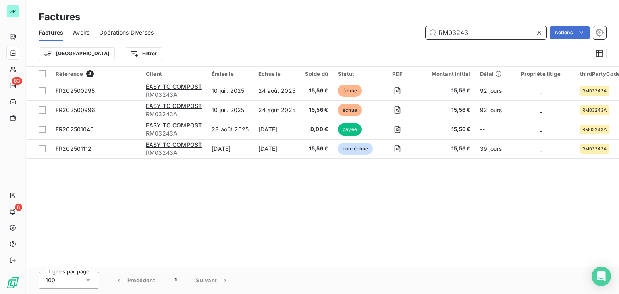
click at [452, 29] on input "RM03243" at bounding box center [485, 32] width 121 height 13
paste input "202505486"
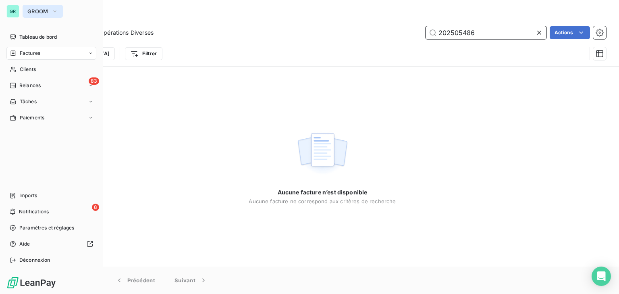
type input "202505486"
click at [30, 11] on span "GROOM" at bounding box center [37, 11] width 21 height 6
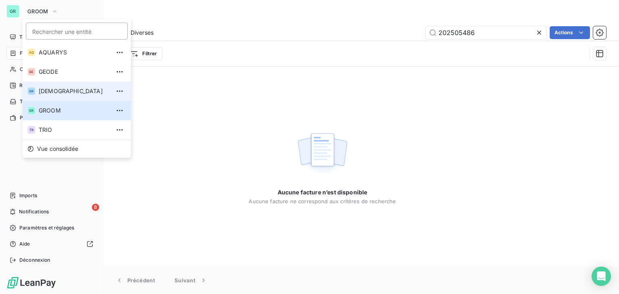
click at [62, 89] on span "[DEMOGRAPHIC_DATA]" at bounding box center [74, 91] width 71 height 8
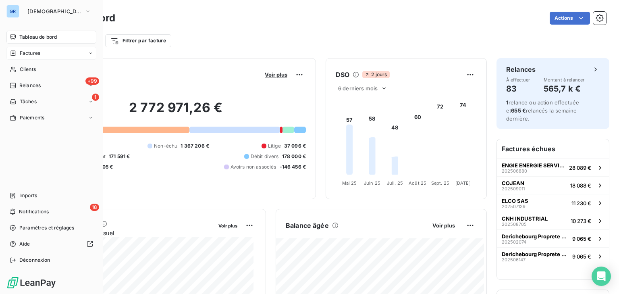
click at [39, 55] on span "Factures" at bounding box center [30, 53] width 21 height 7
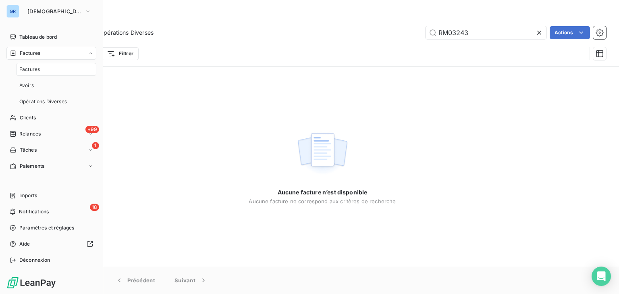
click at [37, 68] on span "Factures" at bounding box center [29, 69] width 21 height 7
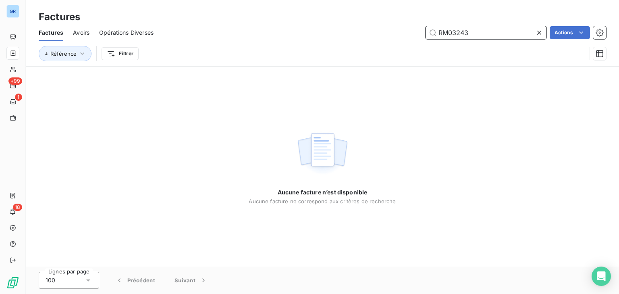
click at [454, 31] on input "RM03243" at bounding box center [485, 32] width 121 height 13
paste input "202505486"
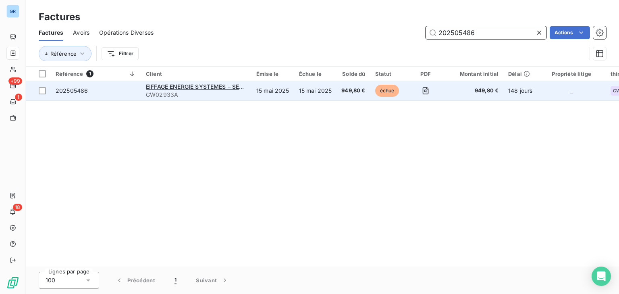
type input "202505486"
click at [283, 96] on td "15 mai 2025" at bounding box center [272, 90] width 43 height 19
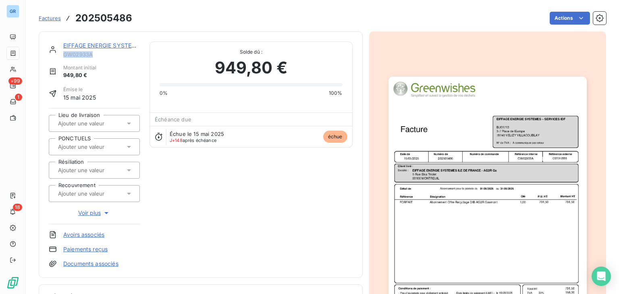
drag, startPoint x: 105, startPoint y: 56, endPoint x: 64, endPoint y: 54, distance: 41.1
click at [64, 54] on span "GW02933A" at bounding box center [101, 54] width 77 height 6
copy span "GW02933A"
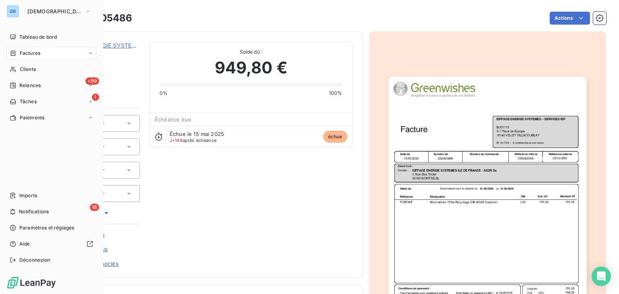
click at [21, 52] on span "Factures" at bounding box center [30, 53] width 21 height 7
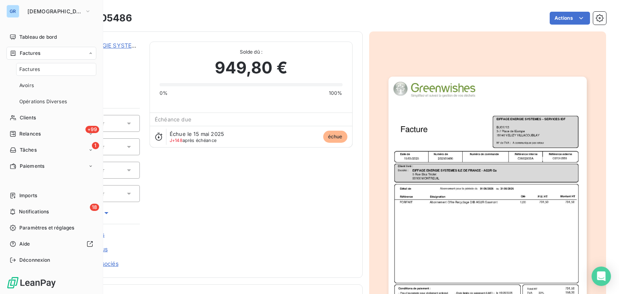
click at [44, 70] on div "Factures" at bounding box center [56, 69] width 80 height 13
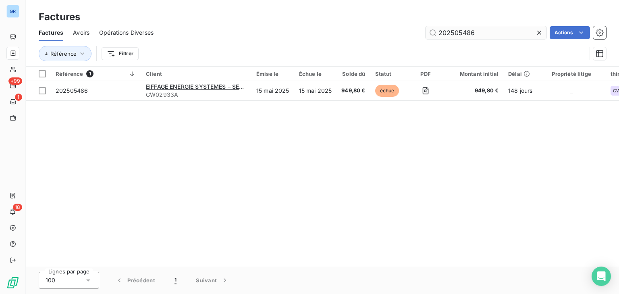
click at [458, 33] on input "202505486" at bounding box center [485, 32] width 121 height 13
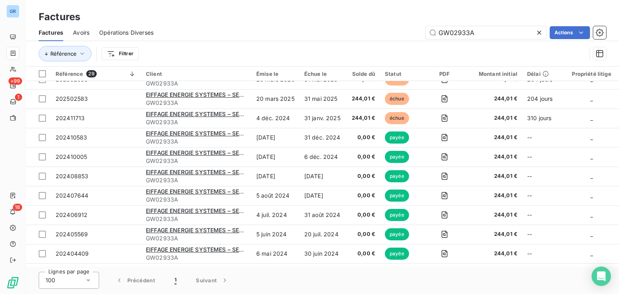
scroll to position [153, 0]
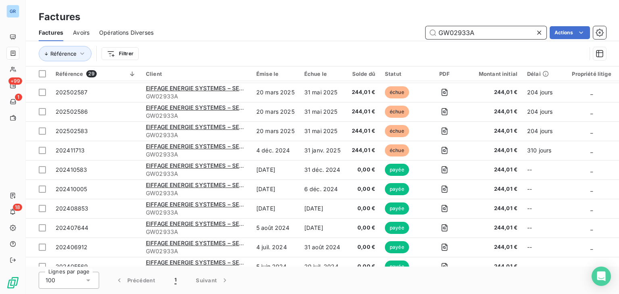
click at [445, 27] on input "GW02933A" at bounding box center [485, 32] width 121 height 13
paste input "202501005"
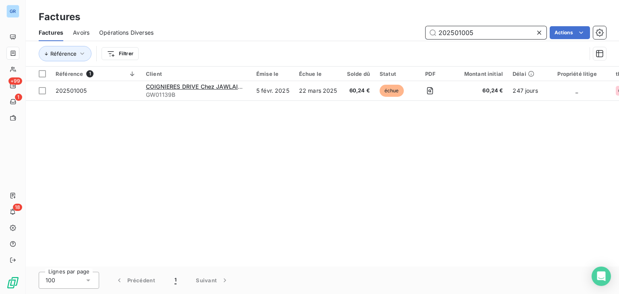
scroll to position [0, 0]
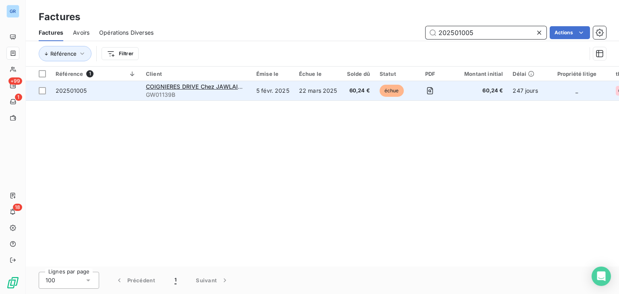
type input "202501005"
click at [242, 93] on span "GW01139B" at bounding box center [196, 95] width 101 height 8
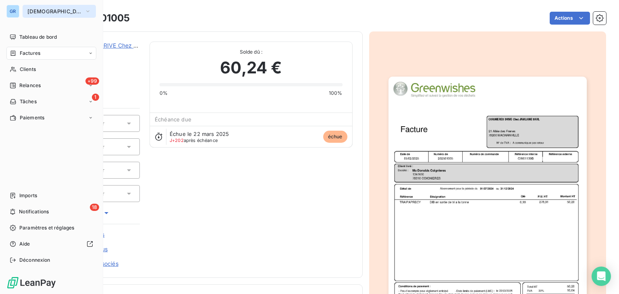
click at [35, 12] on span "[DEMOGRAPHIC_DATA]" at bounding box center [54, 11] width 54 height 6
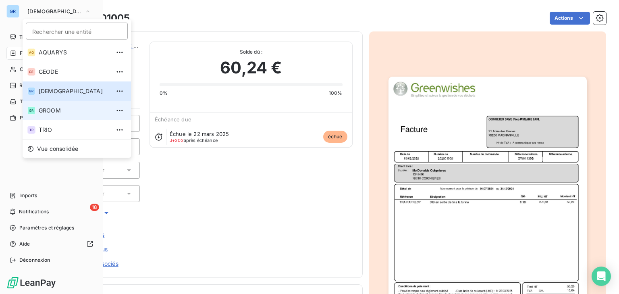
click at [56, 111] on span "GROOM" at bounding box center [74, 110] width 71 height 8
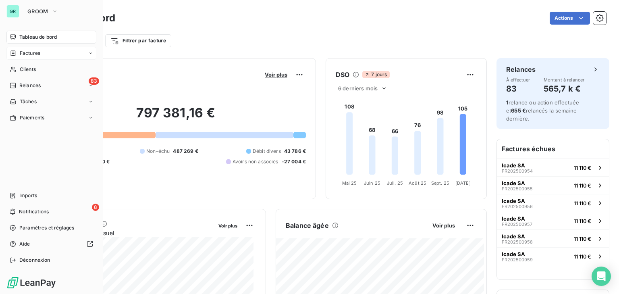
click at [41, 55] on div "Factures" at bounding box center [51, 53] width 90 height 13
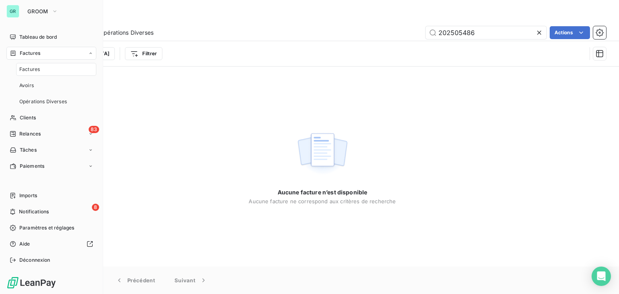
click at [45, 69] on div "Factures" at bounding box center [56, 69] width 80 height 13
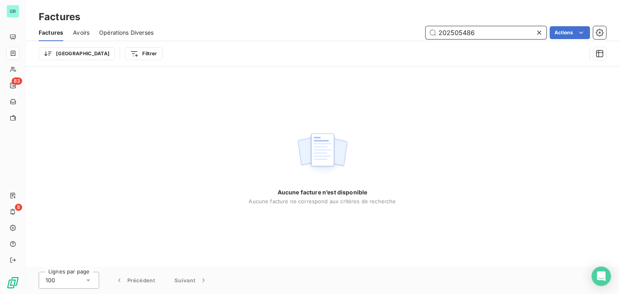
click at [461, 33] on input "202505486" at bounding box center [485, 32] width 121 height 13
paste input "1005"
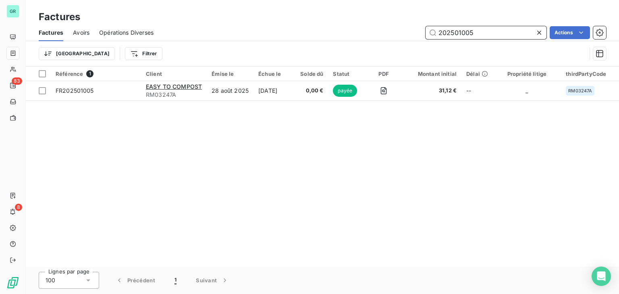
click at [459, 33] on input "202501005" at bounding box center [485, 32] width 121 height 13
paste input "370"
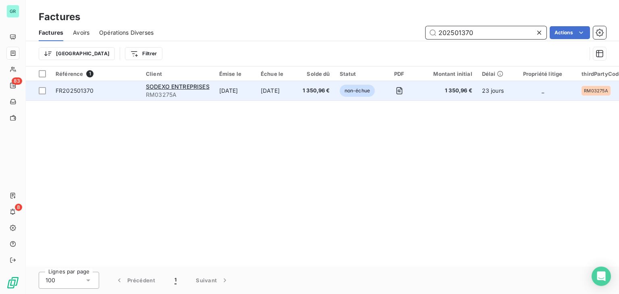
type input "202501370"
click at [292, 90] on td "[DATE]" at bounding box center [277, 90] width 42 height 19
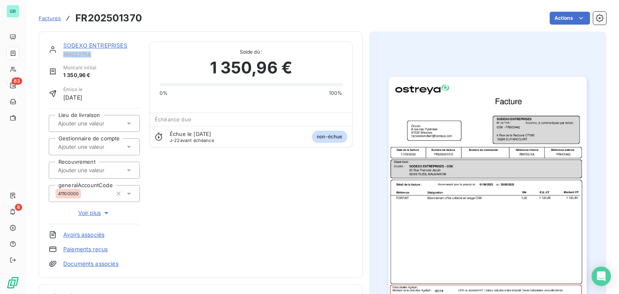
drag, startPoint x: 103, startPoint y: 57, endPoint x: 64, endPoint y: 55, distance: 38.7
click at [64, 55] on span "RM03275A" at bounding box center [101, 54] width 77 height 6
copy span "RM03275A"
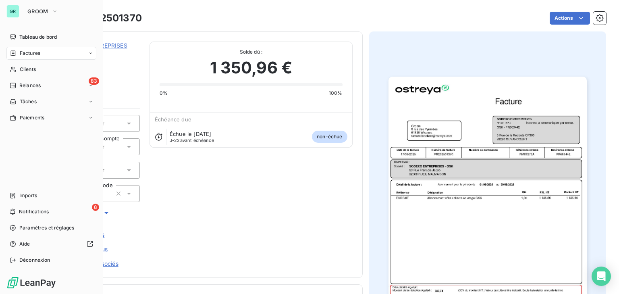
click at [16, 51] on div "Factures" at bounding box center [25, 53] width 31 height 7
click at [35, 66] on span "Factures" at bounding box center [29, 69] width 21 height 7
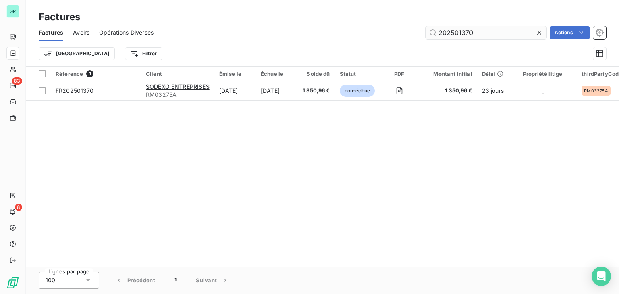
click at [453, 32] on input "202501370" at bounding box center [485, 32] width 121 height 13
drag, startPoint x: 485, startPoint y: 34, endPoint x: 387, endPoint y: 34, distance: 98.3
click at [387, 34] on div "RM03275A Actions" at bounding box center [384, 32] width 443 height 13
paste input "202510580"
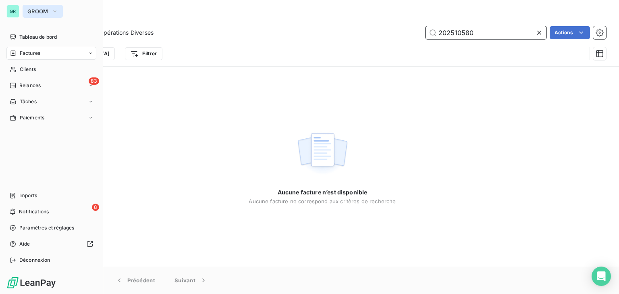
type input "202510580"
click at [37, 10] on span "GROOM" at bounding box center [37, 11] width 21 height 6
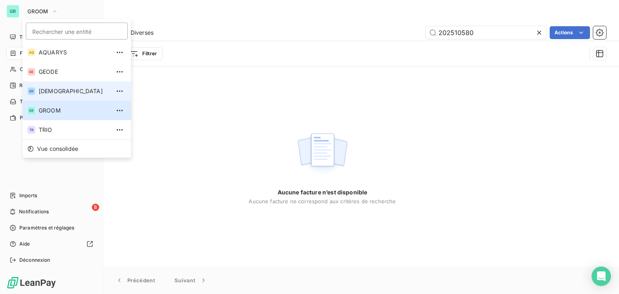
click at [66, 91] on span "[DEMOGRAPHIC_DATA]" at bounding box center [74, 91] width 71 height 8
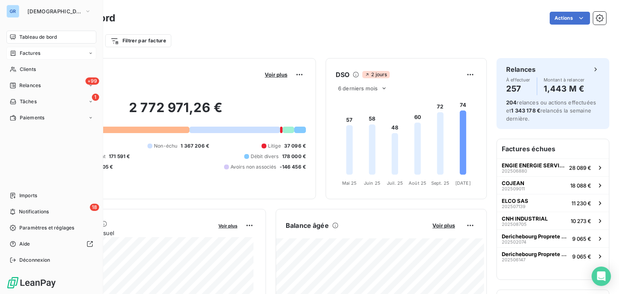
click at [34, 55] on span "Factures" at bounding box center [30, 53] width 21 height 7
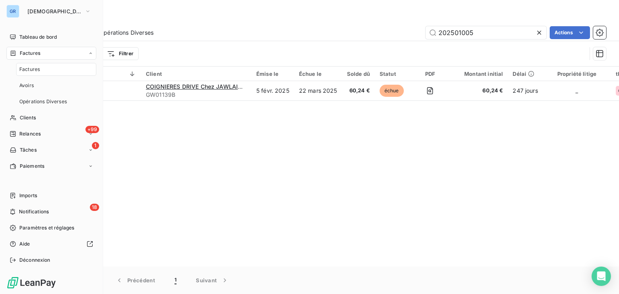
click at [40, 70] on div "Factures" at bounding box center [56, 69] width 80 height 13
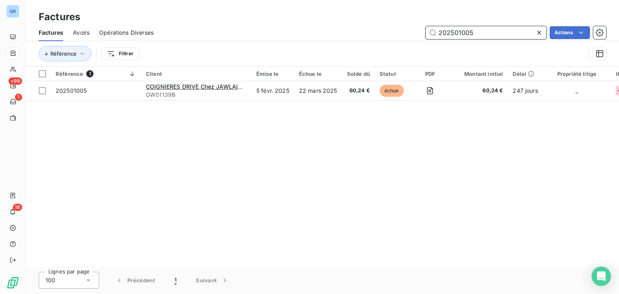
click at [450, 32] on input "202501005" at bounding box center [485, 32] width 121 height 13
paste input "10580"
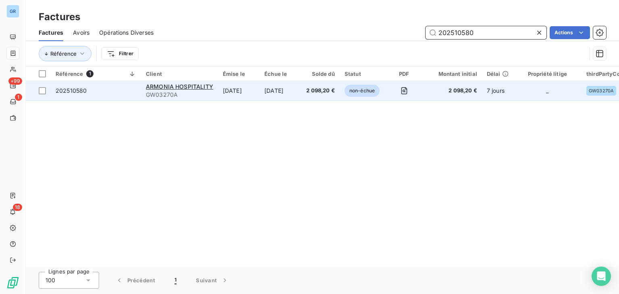
type input "202510580"
click at [281, 89] on td "[DATE]" at bounding box center [280, 90] width 42 height 19
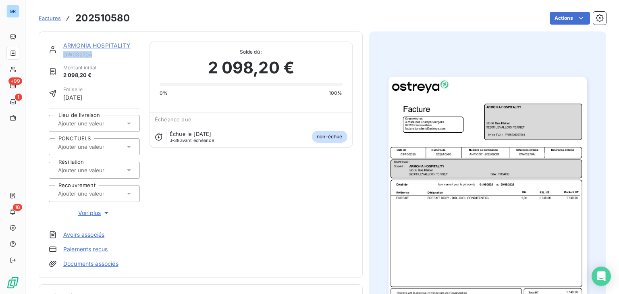
drag, startPoint x: 94, startPoint y: 55, endPoint x: 61, endPoint y: 55, distance: 32.6
click at [61, 55] on div "ARMONIA HOSPITALITY GW03270A" at bounding box center [94, 49] width 91 height 16
copy span "GW03270A"
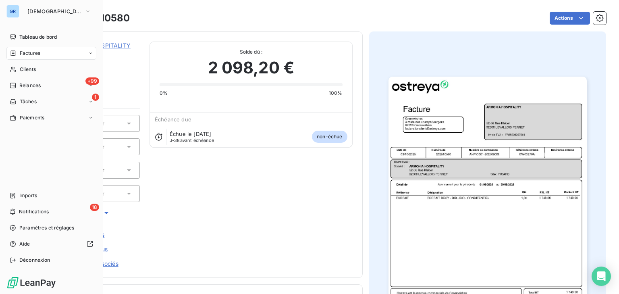
click at [24, 56] on span "Factures" at bounding box center [30, 53] width 21 height 7
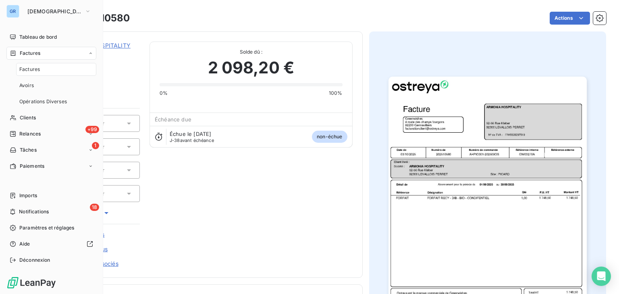
click at [38, 70] on span "Factures" at bounding box center [29, 69] width 21 height 7
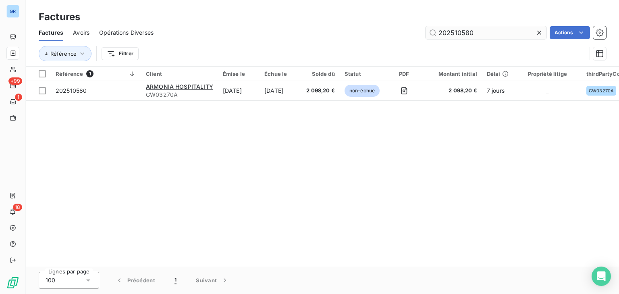
click at [455, 35] on input "202510580" at bounding box center [485, 32] width 121 height 13
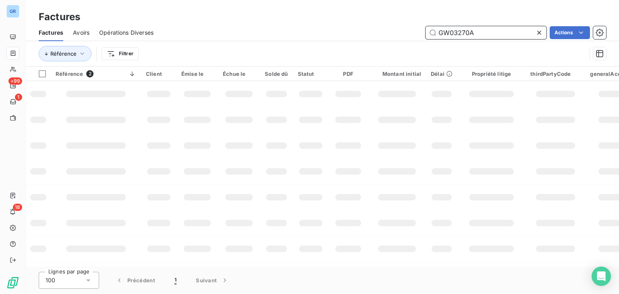
drag, startPoint x: 436, startPoint y: 23, endPoint x: 348, endPoint y: 19, distance: 88.3
click at [348, 19] on div "Factures Factures Avoirs Opérations Diverses GW03270A Actions Référence Filtrer" at bounding box center [322, 33] width 593 height 66
paste input "165"
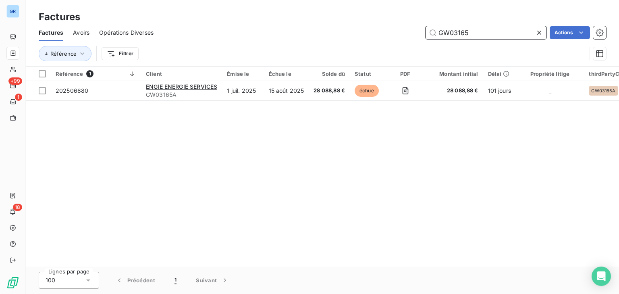
click at [453, 33] on input "GW03165" at bounding box center [485, 32] width 121 height 13
paste input "83"
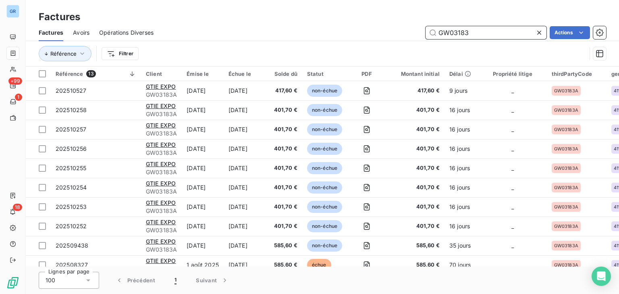
click at [447, 35] on input "GW03183" at bounding box center [485, 32] width 121 height 13
paste input "32"
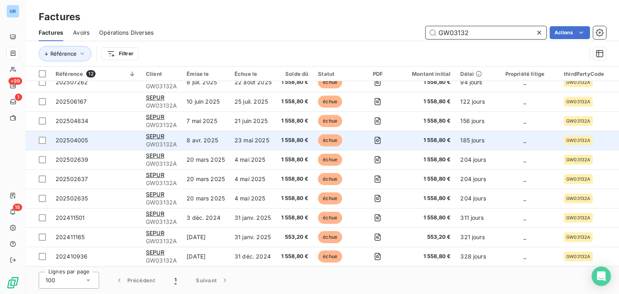
scroll to position [50, 0]
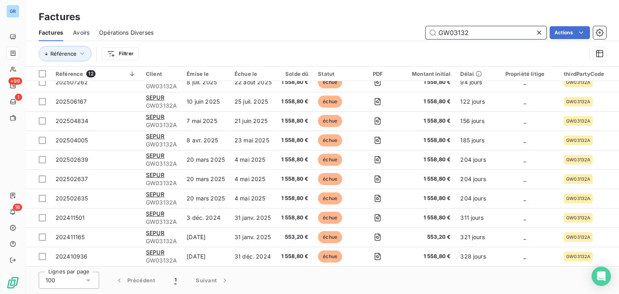
drag, startPoint x: 472, startPoint y: 33, endPoint x: 354, endPoint y: 31, distance: 117.2
click at [354, 31] on div "GW03132 Actions" at bounding box center [384, 32] width 443 height 13
paste input "500,00"
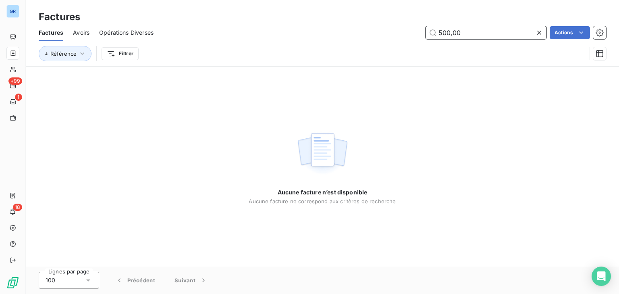
drag, startPoint x: 485, startPoint y: 34, endPoint x: 387, endPoint y: 33, distance: 97.1
click at [387, 33] on div "500,00 Actions" at bounding box center [384, 32] width 443 height 13
paste input "202510508"
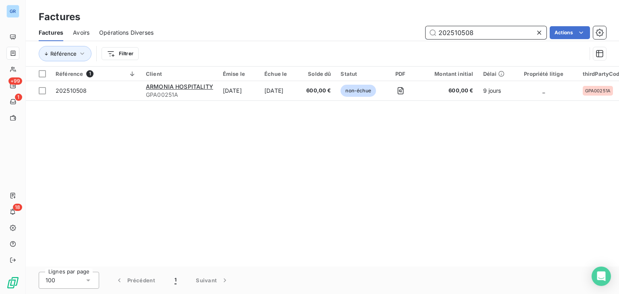
drag, startPoint x: 491, startPoint y: 34, endPoint x: 387, endPoint y: 31, distance: 104.8
click at [387, 31] on div "202510508 Actions" at bounding box center [384, 32] width 443 height 13
paste input "9"
drag, startPoint x: 488, startPoint y: 32, endPoint x: 382, endPoint y: 29, distance: 106.4
click at [382, 29] on div "202510509 Actions" at bounding box center [384, 32] width 443 height 13
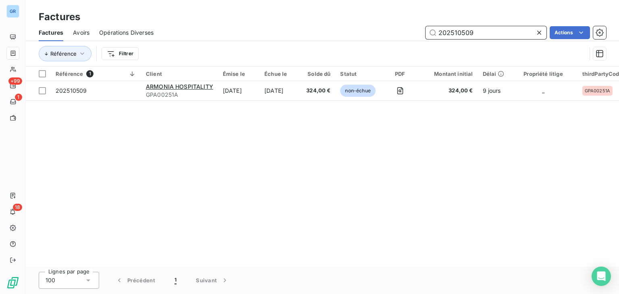
paste input "11"
type input "202510511"
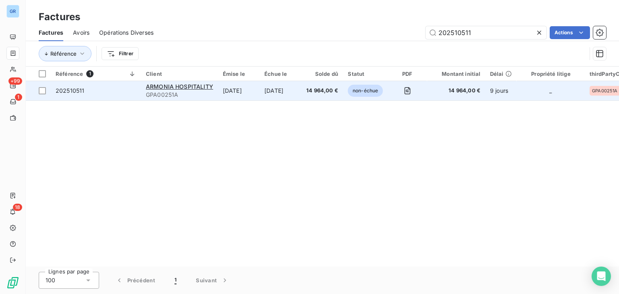
click at [311, 88] on span "14 964,00 €" at bounding box center [322, 91] width 32 height 8
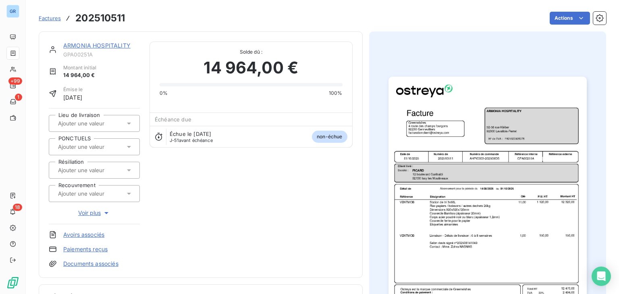
click at [447, 203] on img "button" at bounding box center [487, 217] width 198 height 280
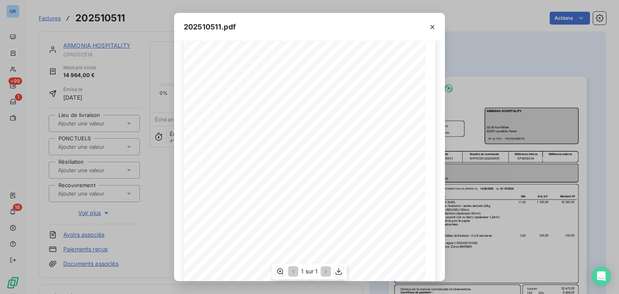
scroll to position [64, 0]
click at [15, 53] on div "202510511.pdf Référence interne Numéro de Date de Numéro de commande Référence …" at bounding box center [309, 147] width 619 height 294
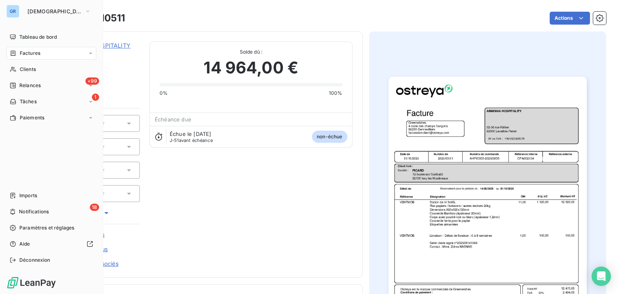
click at [20, 54] on span "Factures" at bounding box center [30, 53] width 21 height 7
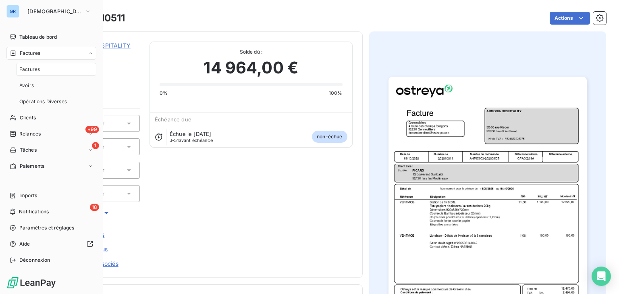
click at [42, 71] on div "Factures" at bounding box center [56, 69] width 80 height 13
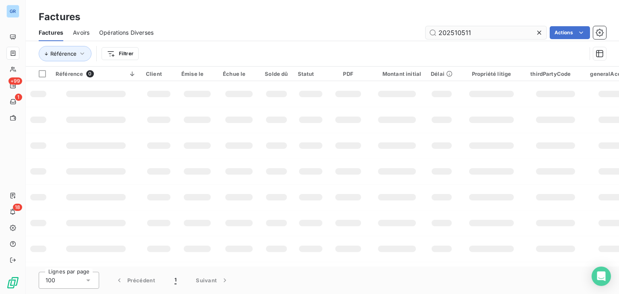
click at [464, 29] on input "202510511" at bounding box center [485, 32] width 121 height 13
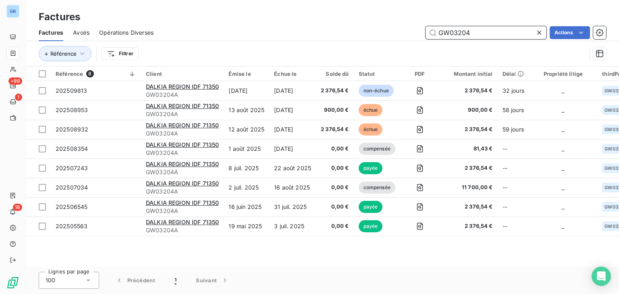
click at [448, 29] on input "GW03204" at bounding box center [485, 32] width 121 height 13
paste input "132"
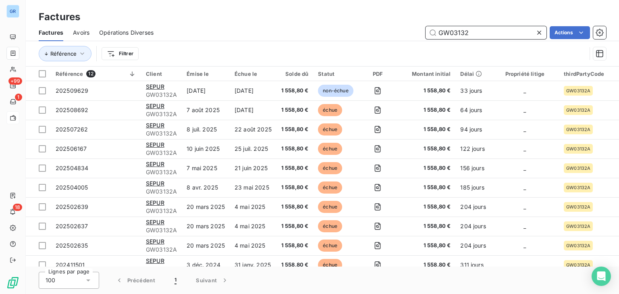
type input "GW03132"
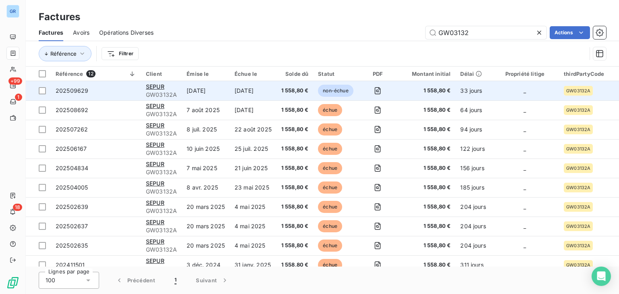
click at [264, 92] on td "[DATE]" at bounding box center [253, 90] width 47 height 19
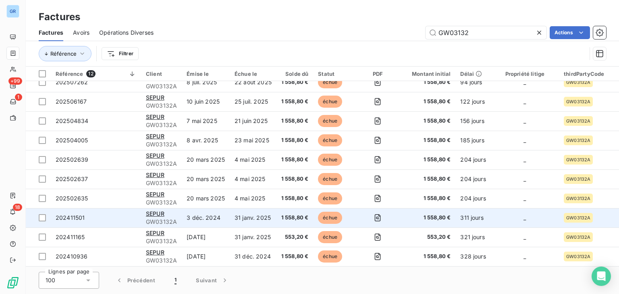
scroll to position [50, 0]
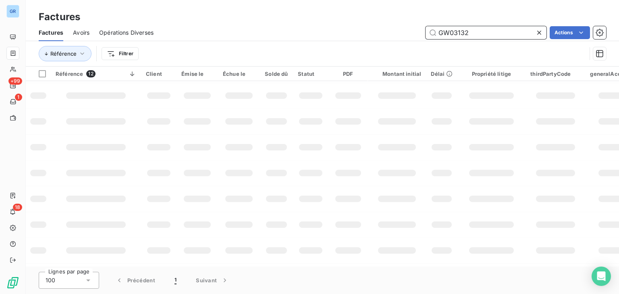
click at [456, 34] on input "GW03132" at bounding box center [485, 32] width 121 height 13
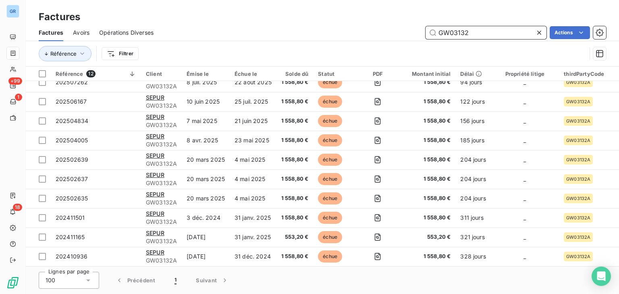
click at [456, 34] on input "GW03132" at bounding box center [485, 32] width 121 height 13
paste input "65"
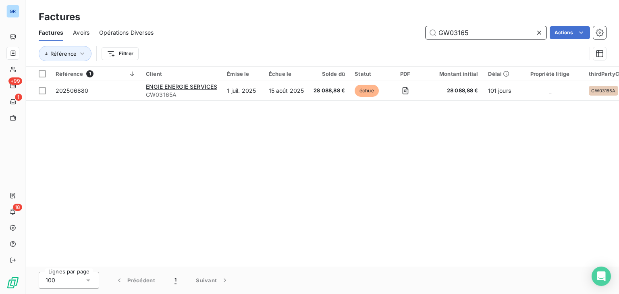
scroll to position [0, 0]
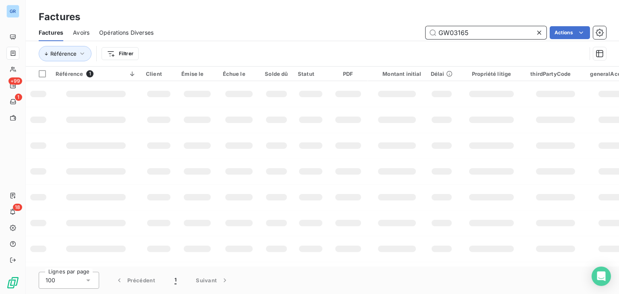
click at [454, 33] on input "GW03165" at bounding box center [485, 32] width 121 height 13
paste input "RM03214"
type input "RM03214"
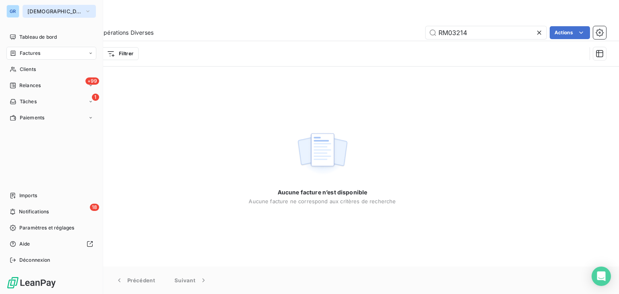
click at [42, 10] on span "[DEMOGRAPHIC_DATA]" at bounding box center [54, 11] width 54 height 6
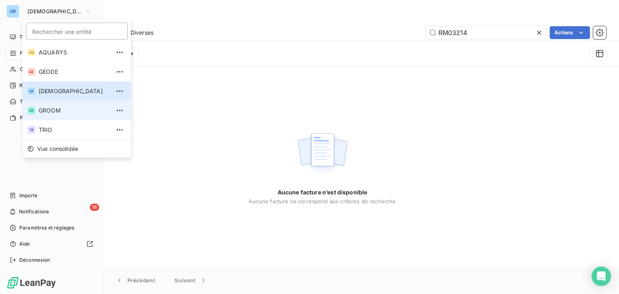
click at [57, 110] on span "GROOM" at bounding box center [74, 110] width 71 height 8
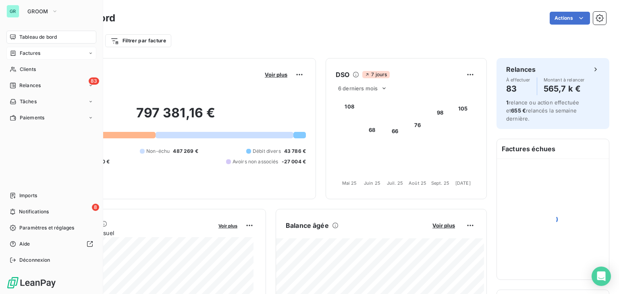
click at [35, 55] on span "Factures" at bounding box center [30, 53] width 21 height 7
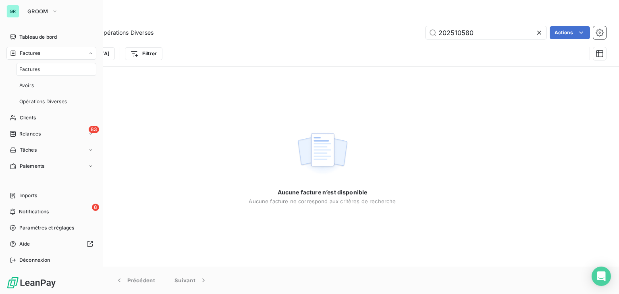
click at [38, 70] on span "Factures" at bounding box center [29, 69] width 21 height 7
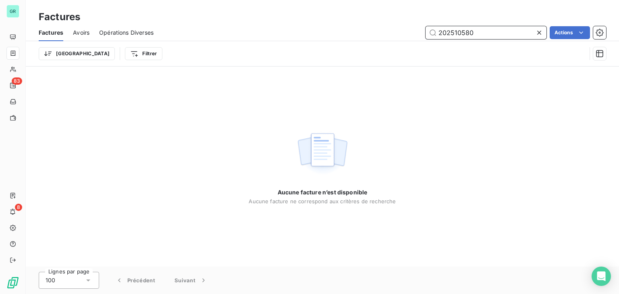
click at [453, 34] on input "202510580" at bounding box center [485, 32] width 121 height 13
paste input "RM03214"
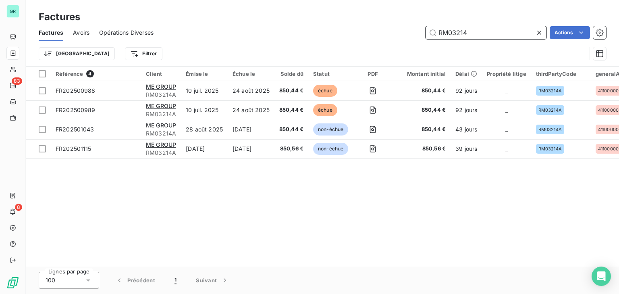
click at [465, 34] on input "RM03214" at bounding box center [485, 32] width 121 height 13
paste input "2960"
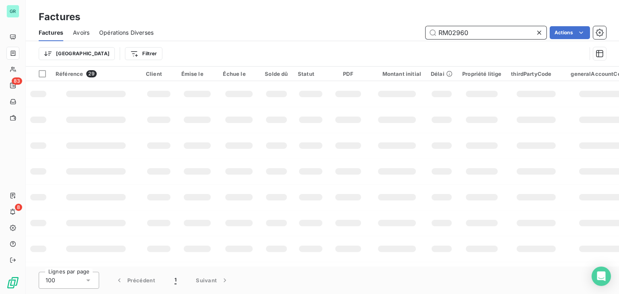
click at [464, 31] on input "RM02960" at bounding box center [485, 32] width 121 height 13
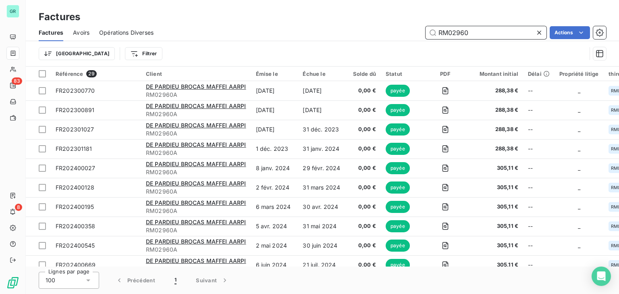
click at [464, 31] on input "RM02960" at bounding box center [485, 32] width 121 height 13
paste input "FR202501207"
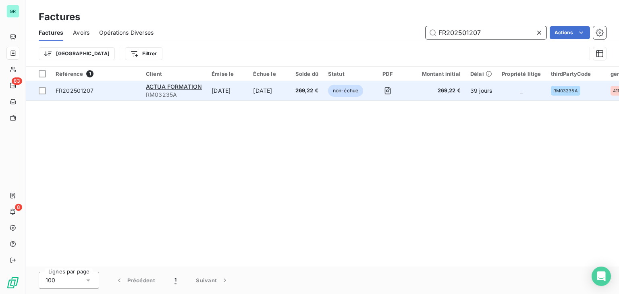
type input "FR202501207"
click at [273, 93] on td "[DATE]" at bounding box center [269, 90] width 42 height 19
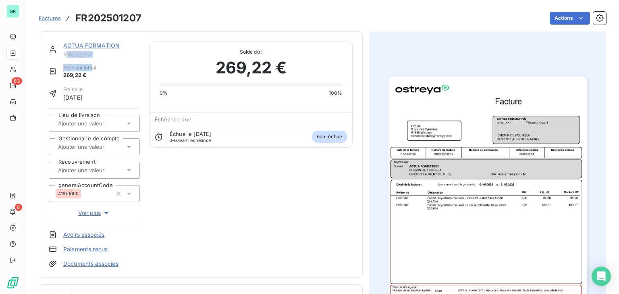
drag, startPoint x: 92, startPoint y: 60, endPoint x: 68, endPoint y: 56, distance: 24.4
click at [68, 56] on div "ACTUA FORMATION RM03235A Montant initial 269,22 € Émise le [DATE] Lieu de livra…" at bounding box center [94, 154] width 91 height 226
click at [74, 56] on span "RM03235A" at bounding box center [101, 54] width 77 height 6
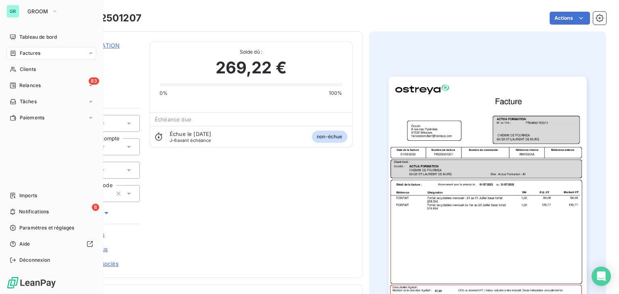
click at [34, 52] on span "Factures" at bounding box center [30, 53] width 21 height 7
click at [39, 71] on span "Factures" at bounding box center [29, 69] width 21 height 7
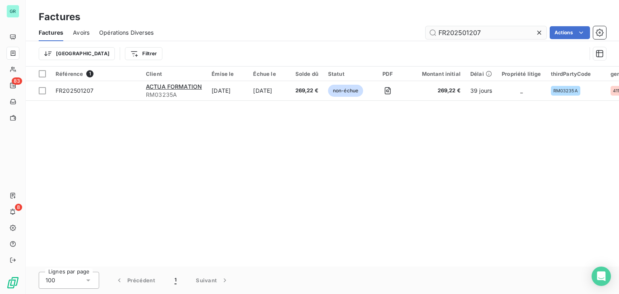
click at [468, 32] on input "FR202501207" at bounding box center [485, 32] width 121 height 13
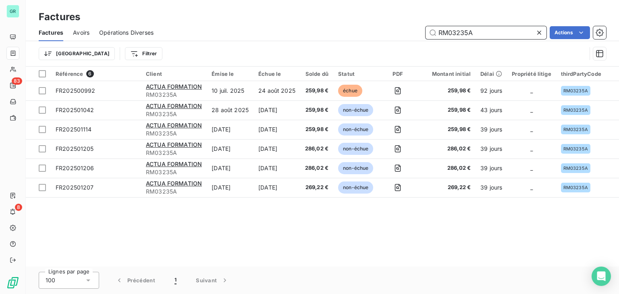
click at [452, 30] on input "RM03235A" at bounding box center [485, 32] width 121 height 13
paste input "FR202501263"
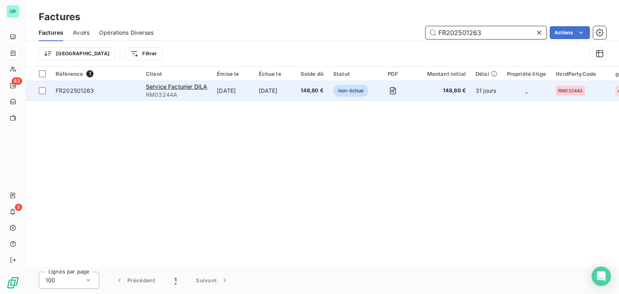
type input "FR202501263"
click at [302, 92] on td "148,80 €" at bounding box center [312, 90] width 33 height 19
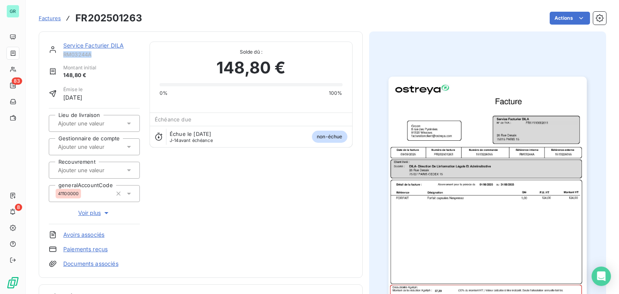
drag, startPoint x: 103, startPoint y: 56, endPoint x: 63, endPoint y: 57, distance: 39.5
click at [63, 57] on span "RM03244A" at bounding box center [101, 54] width 77 height 6
copy span "RM03244A"
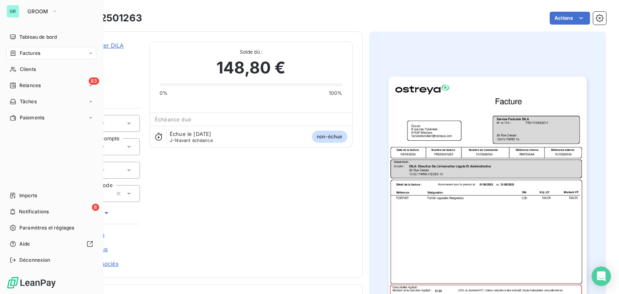
click at [13, 52] on icon at bounding box center [13, 53] width 7 height 6
click at [46, 73] on div "Factures" at bounding box center [56, 69] width 80 height 13
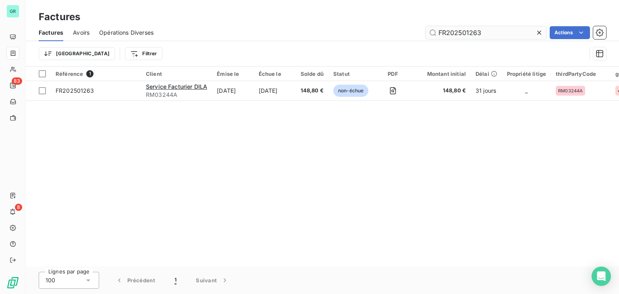
click at [446, 34] on input "FR202501263" at bounding box center [485, 32] width 121 height 13
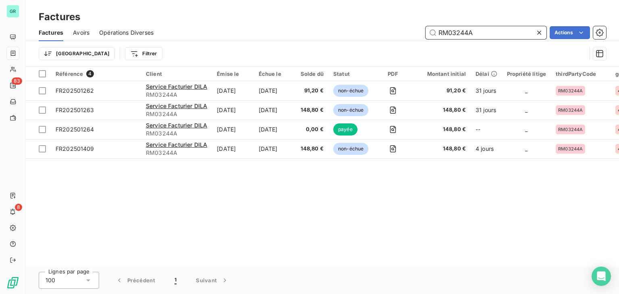
click at [458, 34] on input "RM03244A" at bounding box center [485, 32] width 121 height 13
paste input "FR202501373"
type input "FR202501373"
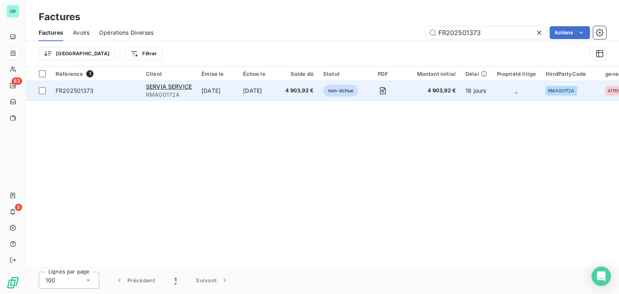
click at [301, 90] on span "4 903,92 €" at bounding box center [299, 91] width 29 height 8
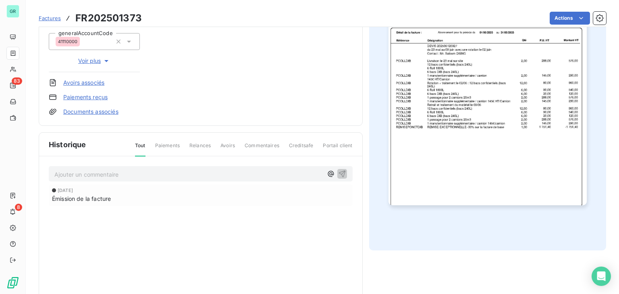
scroll to position [190, 0]
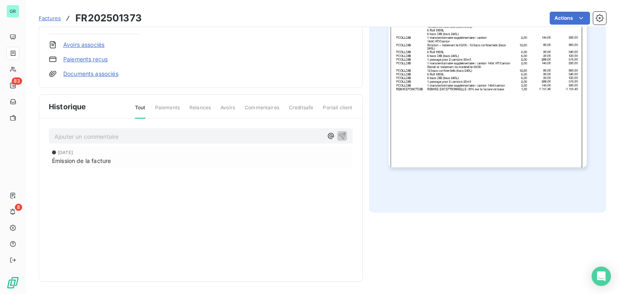
click at [430, 99] on img "button" at bounding box center [487, 27] width 198 height 280
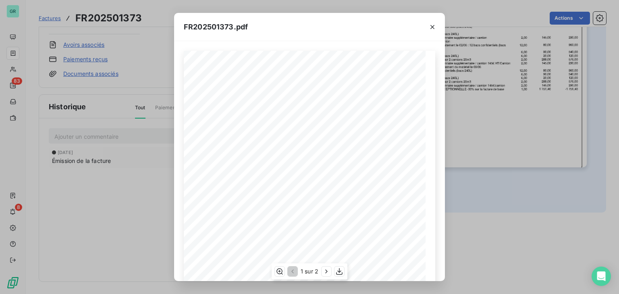
scroll to position [121, 0]
click at [326, 271] on icon "button" at bounding box center [326, 271] width 8 height 8
click at [139, 190] on div "FR202501373.pdf Référence Qté P.U. HT Désignation Montant HT Détail de la factu…" at bounding box center [309, 147] width 619 height 294
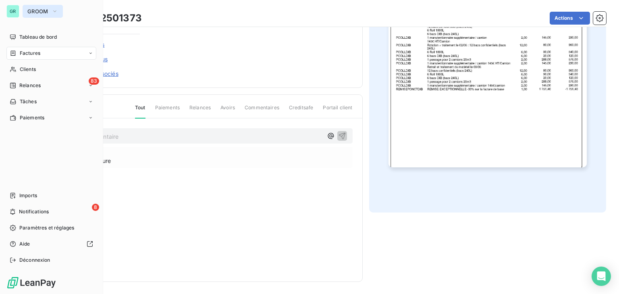
click at [40, 15] on button "GROOM" at bounding box center [43, 11] width 40 height 13
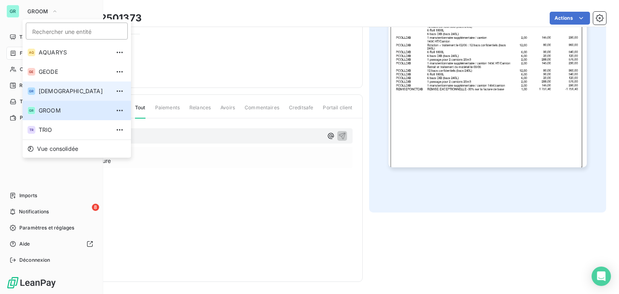
click at [53, 88] on span "[DEMOGRAPHIC_DATA]" at bounding box center [74, 91] width 71 height 8
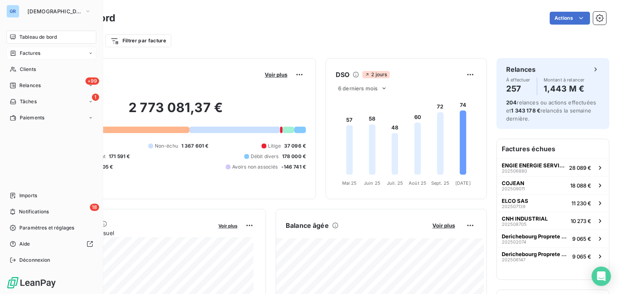
click at [26, 52] on span "Factures" at bounding box center [30, 53] width 21 height 7
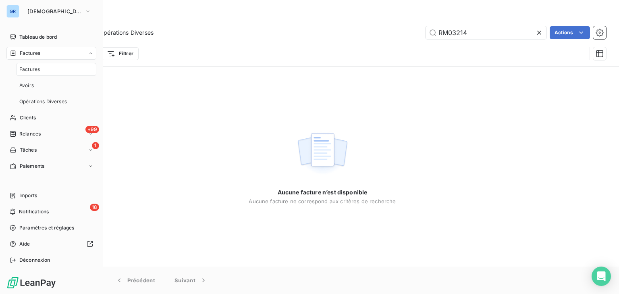
click at [39, 72] on span "Factures" at bounding box center [29, 69] width 21 height 7
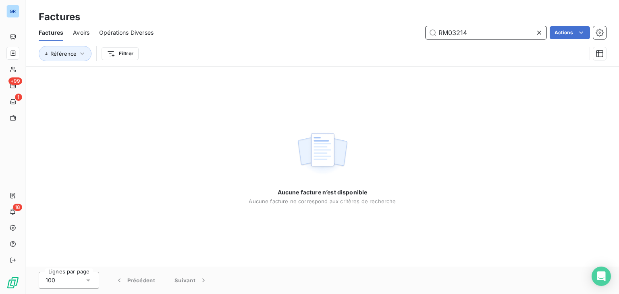
click at [459, 31] on input "RM03214" at bounding box center [485, 32] width 121 height 13
paste input "GW02911"
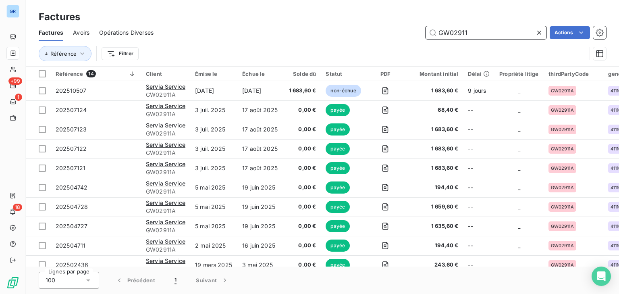
click at [452, 34] on input "GW02911" at bounding box center [485, 32] width 121 height 13
paste input "3215"
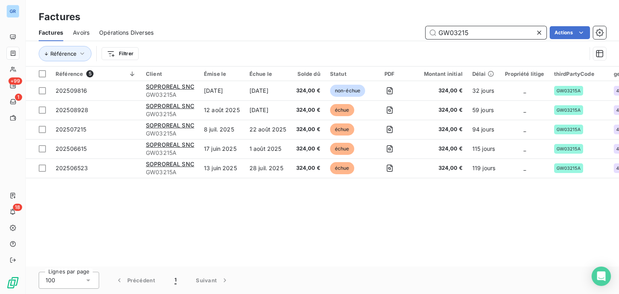
click at [453, 36] on input "GW03215" at bounding box center [485, 32] width 121 height 13
paste input "202509950"
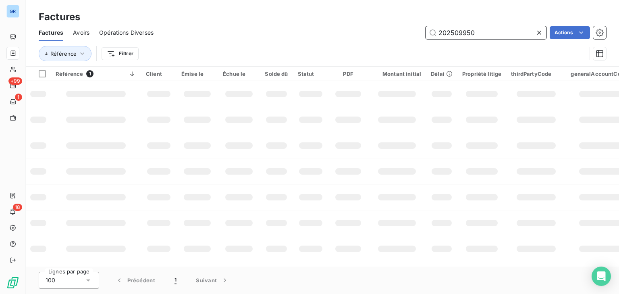
click at [462, 32] on input "202509950" at bounding box center [485, 32] width 121 height 13
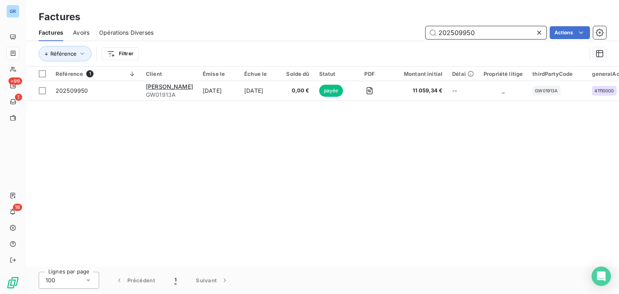
click at [462, 32] on input "202509950" at bounding box center [485, 32] width 121 height 13
paste input "RM03205-2"
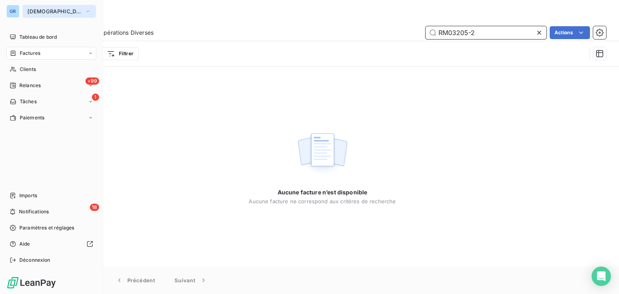
type input "RM03205-2"
click at [47, 9] on span "[DEMOGRAPHIC_DATA]" at bounding box center [54, 11] width 54 height 6
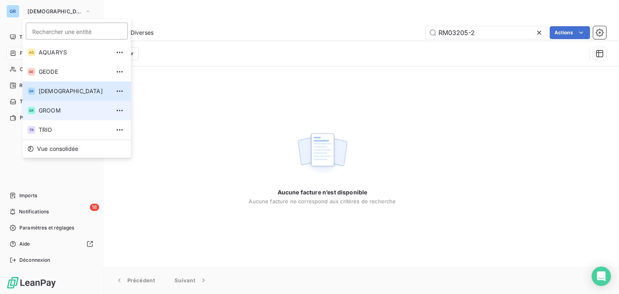
click at [65, 113] on span "GROOM" at bounding box center [74, 110] width 71 height 8
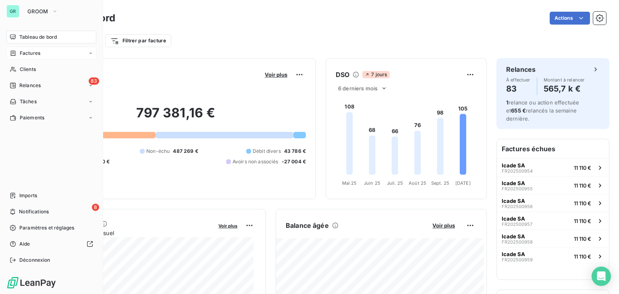
click at [25, 51] on span "Factures" at bounding box center [30, 53] width 21 height 7
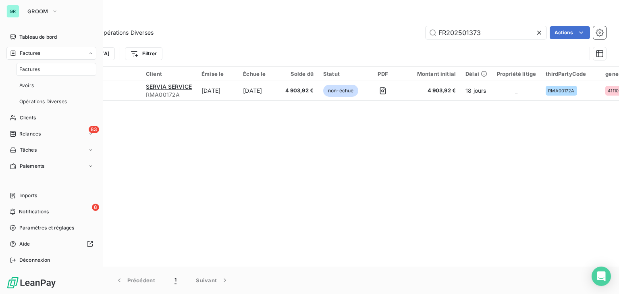
click at [44, 66] on div "Factures" at bounding box center [56, 69] width 80 height 13
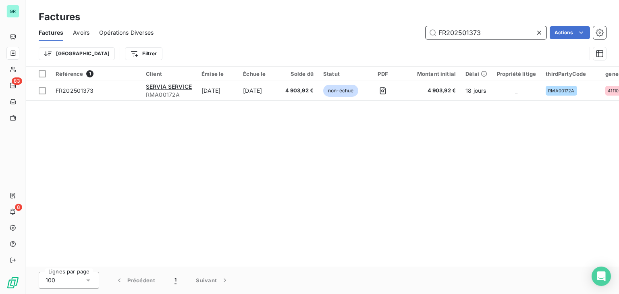
click at [462, 29] on input "FR202501373" at bounding box center [485, 32] width 121 height 13
paste input "RM03205-2"
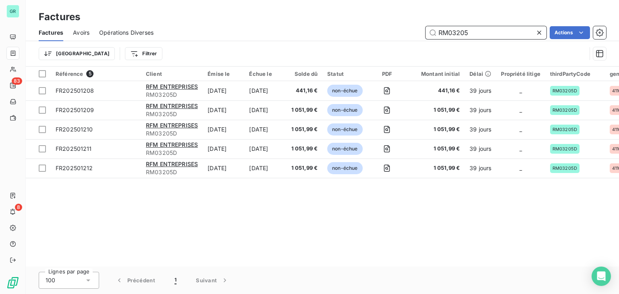
click at [482, 34] on input "RM03205" at bounding box center [485, 32] width 121 height 13
paste input "202509247"
type input "202509247"
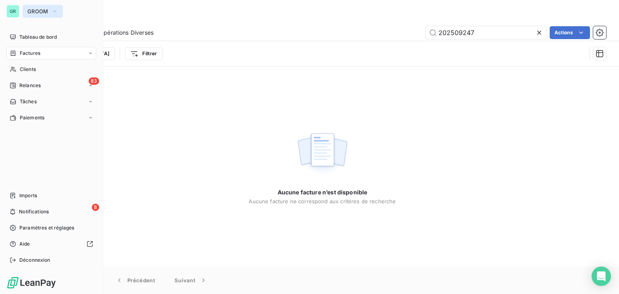
click at [37, 15] on button "GROOM" at bounding box center [43, 11] width 40 height 13
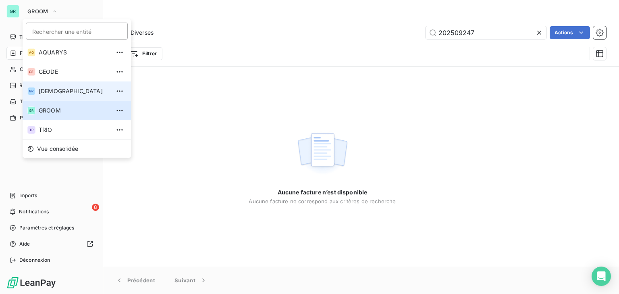
click at [55, 86] on li "GR GREENWISHES" at bounding box center [77, 90] width 108 height 19
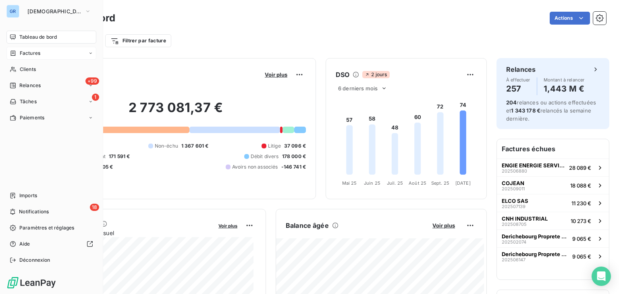
click at [39, 53] on span "Factures" at bounding box center [30, 53] width 21 height 7
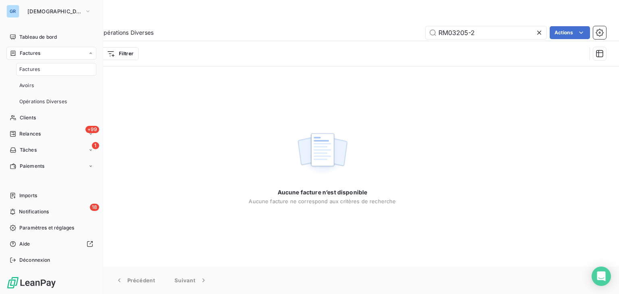
click at [44, 70] on div "Factures" at bounding box center [56, 69] width 80 height 13
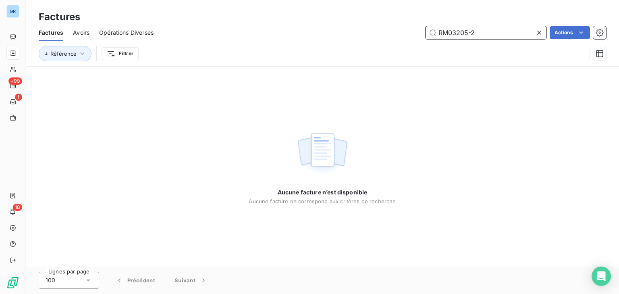
click at [469, 33] on input "RM03205-2" at bounding box center [485, 32] width 121 height 13
paste input "202509247"
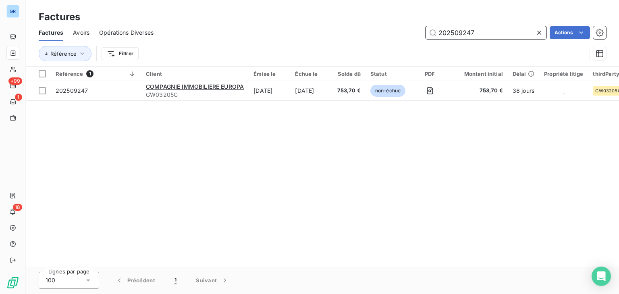
drag, startPoint x: 503, startPoint y: 31, endPoint x: 300, endPoint y: 31, distance: 203.8
click at [300, 31] on div "202509247 Actions" at bounding box center [384, 32] width 443 height 13
paste input "GW03205"
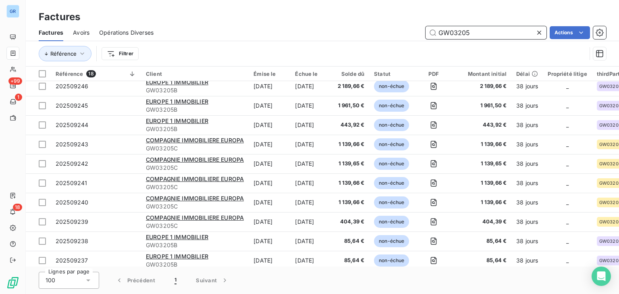
scroll to position [166, 0]
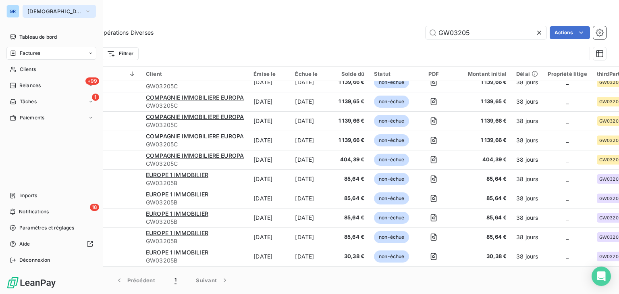
click at [28, 11] on span "[DEMOGRAPHIC_DATA]" at bounding box center [54, 11] width 54 height 6
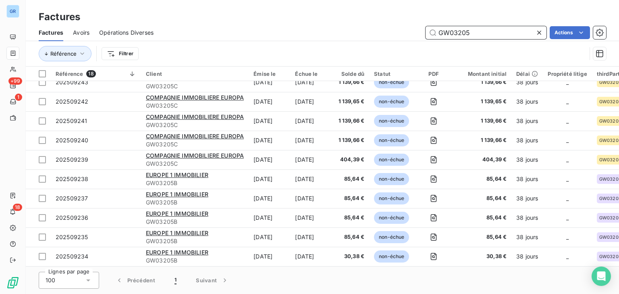
click at [462, 30] on input "GW03205" at bounding box center [485, 32] width 121 height 13
paste input "20251053"
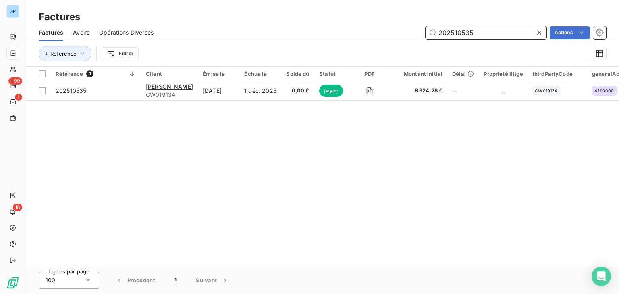
scroll to position [0, 0]
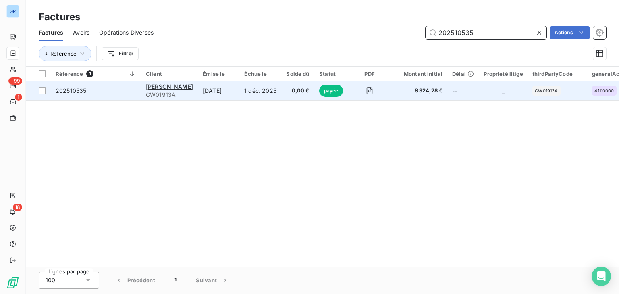
type input "202510535"
click at [247, 86] on td "1 déc. 2025" at bounding box center [260, 90] width 42 height 19
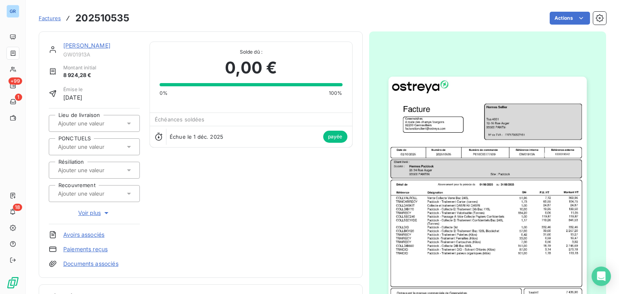
click at [493, 166] on img "button" at bounding box center [487, 217] width 198 height 280
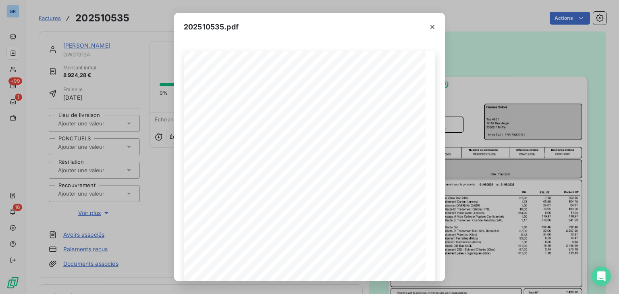
click at [13, 49] on div "202510535.pdf Référence interne Numéro de Date de Numéro de commande Référence …" at bounding box center [309, 147] width 619 height 294
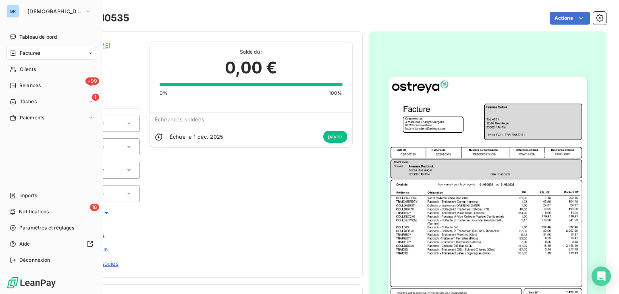
click at [15, 53] on icon at bounding box center [13, 53] width 7 height 6
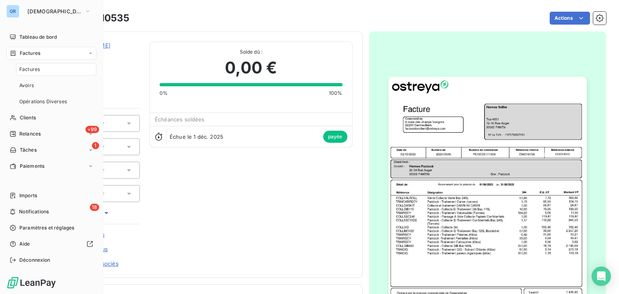
click at [43, 70] on div "Factures" at bounding box center [56, 69] width 80 height 13
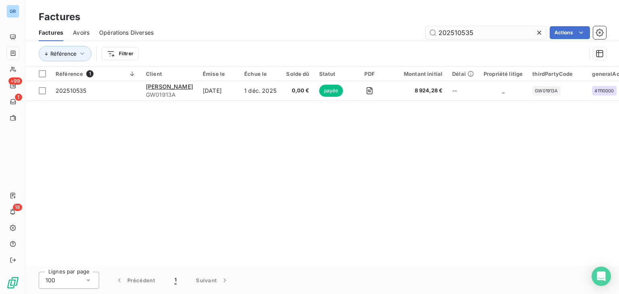
click at [450, 33] on input "202510535" at bounding box center [485, 32] width 121 height 13
type input "F202501175"
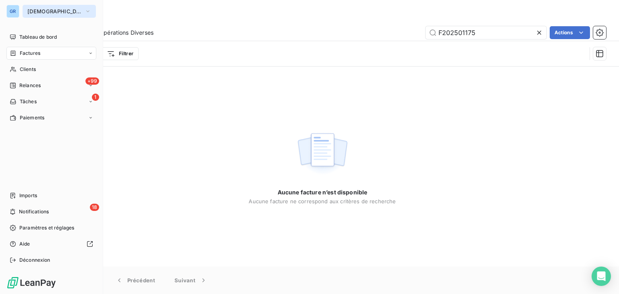
click at [49, 12] on span "[DEMOGRAPHIC_DATA]" at bounding box center [54, 11] width 54 height 6
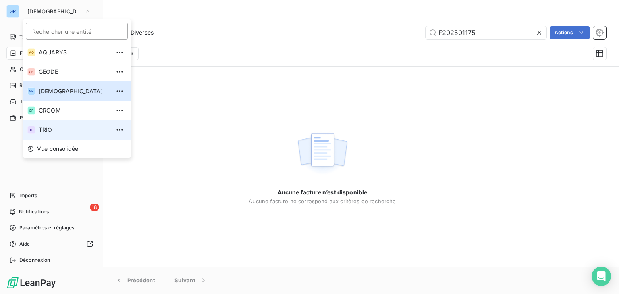
click at [57, 130] on span "TRIO" at bounding box center [74, 130] width 71 height 8
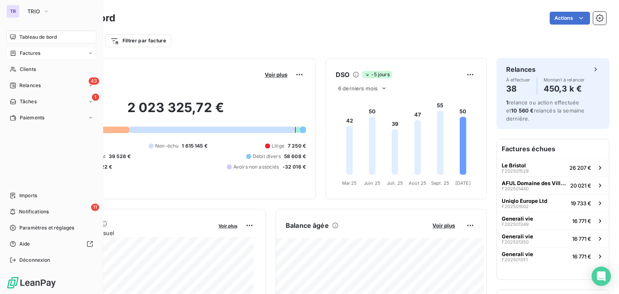
click at [34, 50] on span "Factures" at bounding box center [30, 53] width 21 height 7
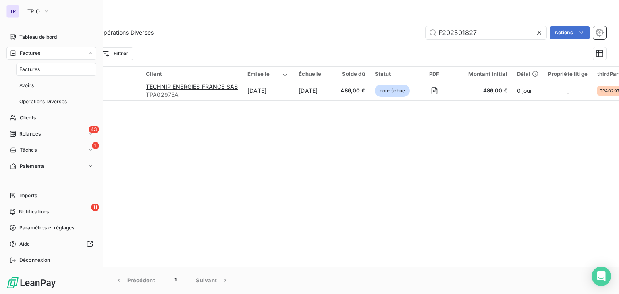
click at [34, 66] on span "Factures" at bounding box center [29, 69] width 21 height 7
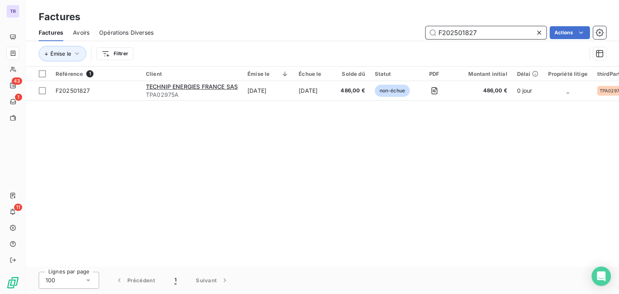
click at [469, 28] on input "F202501827" at bounding box center [485, 32] width 121 height 13
paste input "175"
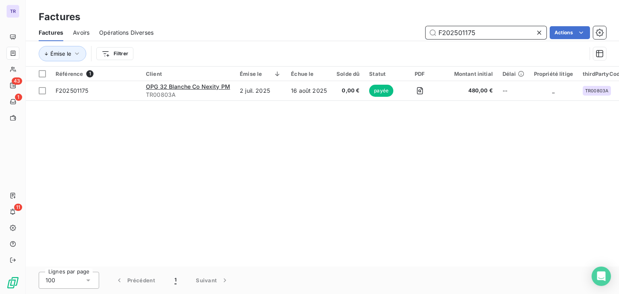
click at [483, 32] on input "F202501175" at bounding box center [485, 32] width 121 height 13
paste input "202508810"
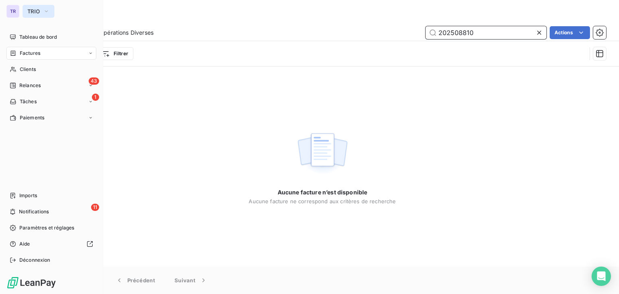
type input "202508810"
click at [33, 11] on span "TRIO" at bounding box center [33, 11] width 12 height 6
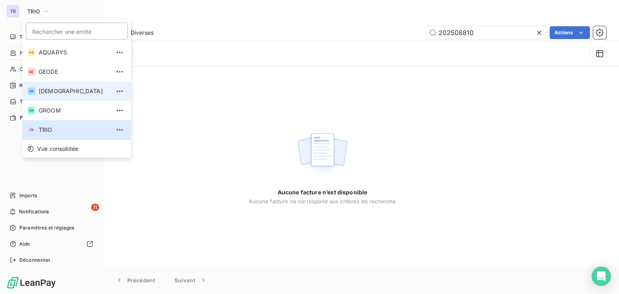
click at [62, 95] on li "GR GREENWISHES" at bounding box center [77, 90] width 108 height 19
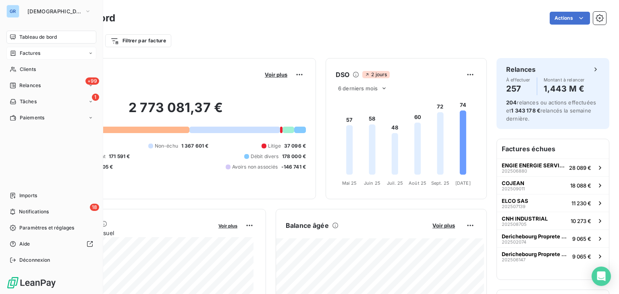
click at [48, 54] on div "Factures" at bounding box center [51, 53] width 90 height 13
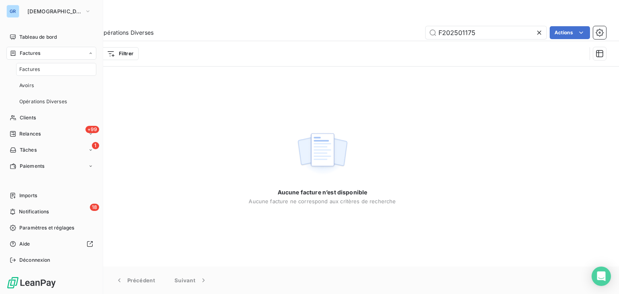
click at [41, 69] on div "Factures" at bounding box center [56, 69] width 80 height 13
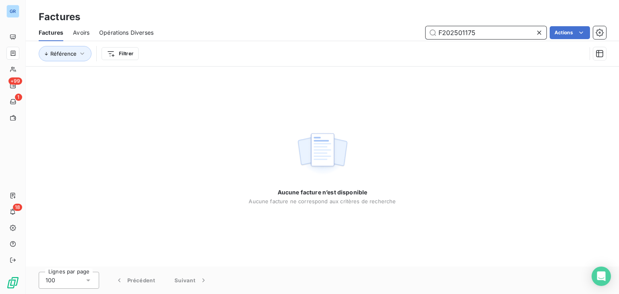
click at [451, 37] on input "F202501175" at bounding box center [485, 32] width 121 height 13
paste input "202508810"
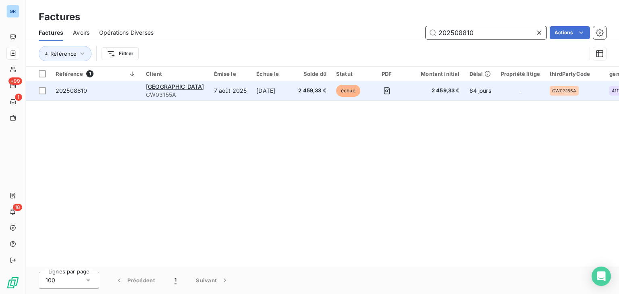
type input "202508810"
click at [265, 89] on td "[DATE]" at bounding box center [272, 90] width 42 height 19
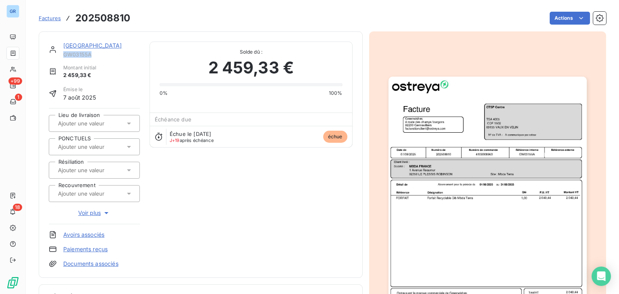
drag, startPoint x: 98, startPoint y: 53, endPoint x: 61, endPoint y: 53, distance: 37.1
click at [61, 53] on div "CTSP Centre GW03155A" at bounding box center [94, 49] width 91 height 16
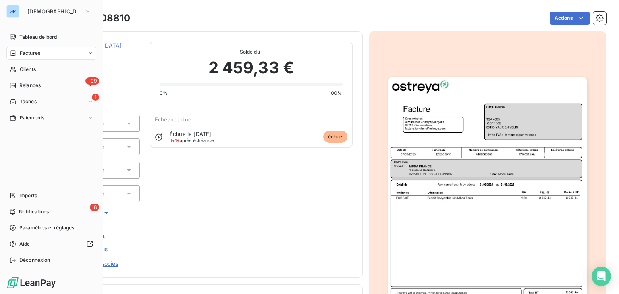
click at [15, 50] on div "Factures" at bounding box center [25, 53] width 31 height 7
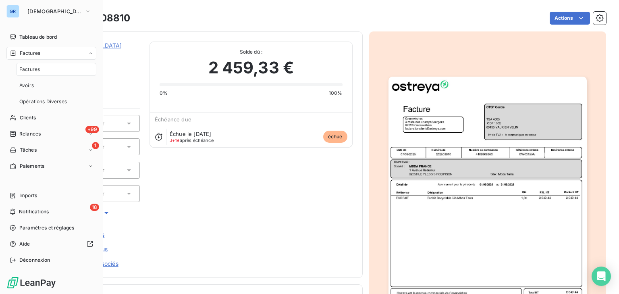
click at [39, 70] on span "Factures" at bounding box center [29, 69] width 21 height 7
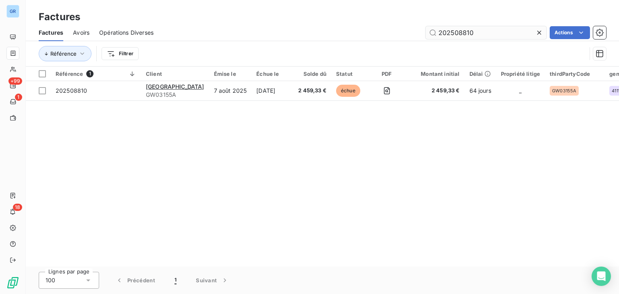
click at [462, 34] on input "202508810" at bounding box center [485, 32] width 121 height 13
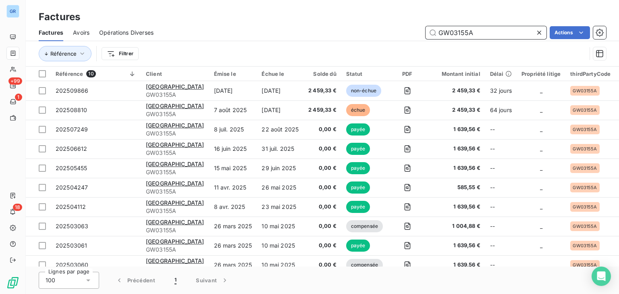
click at [463, 34] on input "GW03155A" at bounding box center [485, 32] width 121 height 13
paste input "F202501685"
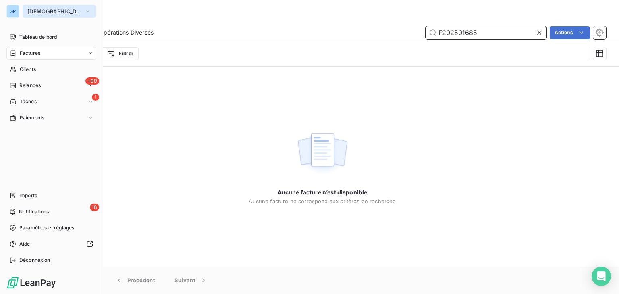
type input "F202501685"
click at [42, 8] on button "[DEMOGRAPHIC_DATA]" at bounding box center [59, 11] width 73 height 13
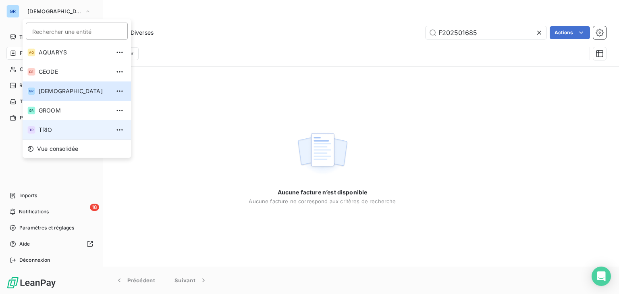
click at [50, 126] on span "TRIO" at bounding box center [74, 130] width 71 height 8
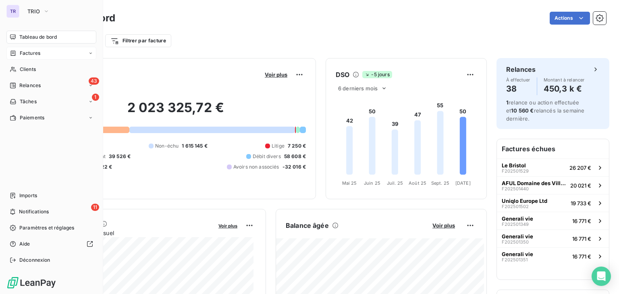
click at [35, 54] on span "Factures" at bounding box center [30, 53] width 21 height 7
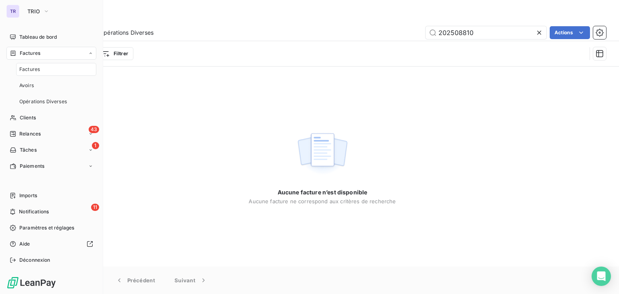
click at [39, 70] on span "Factures" at bounding box center [29, 69] width 21 height 7
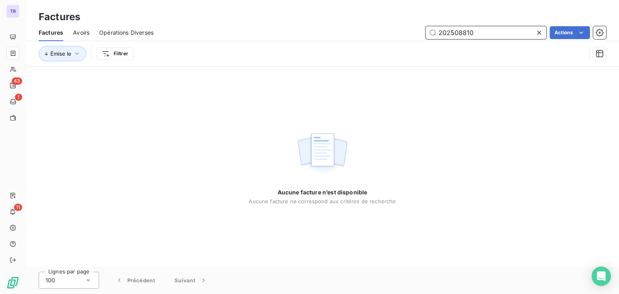
click at [447, 37] on input "202508810" at bounding box center [485, 32] width 121 height 13
paste input "F202501685"
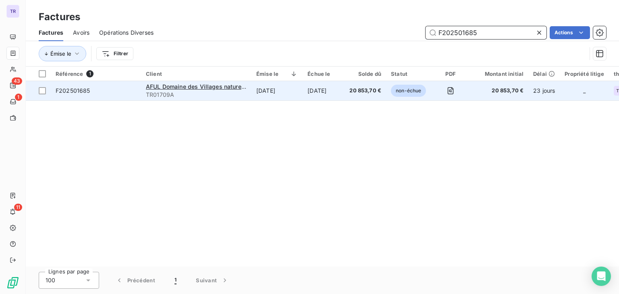
type input "F202501685"
click at [257, 93] on td "[DATE]" at bounding box center [276, 90] width 51 height 19
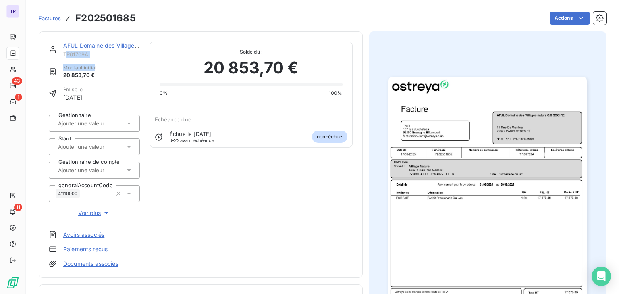
drag, startPoint x: 94, startPoint y: 58, endPoint x: 66, endPoint y: 55, distance: 27.6
click at [66, 55] on div "AFUL Domaine des Villages nature C/0 SOGIRE TR01709A Montant initial 20 853,70 …" at bounding box center [94, 154] width 91 height 226
click at [70, 55] on span "TR01709A" at bounding box center [101, 54] width 77 height 6
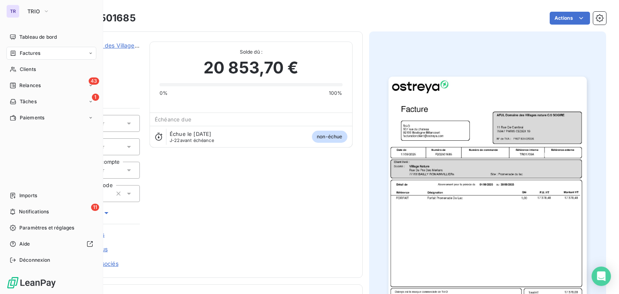
click at [21, 54] on span "Factures" at bounding box center [30, 53] width 21 height 7
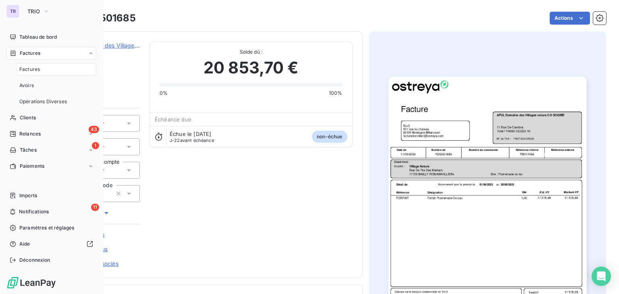
click at [35, 71] on span "Factures" at bounding box center [29, 69] width 21 height 7
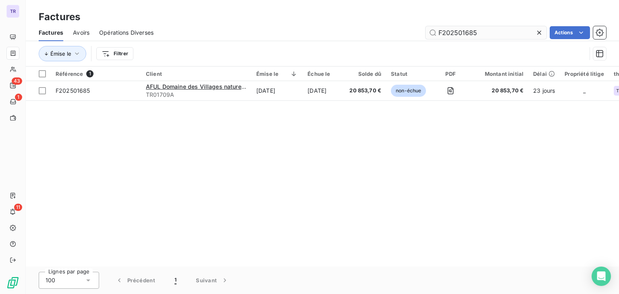
click at [465, 35] on input "F202501685" at bounding box center [485, 32] width 121 height 13
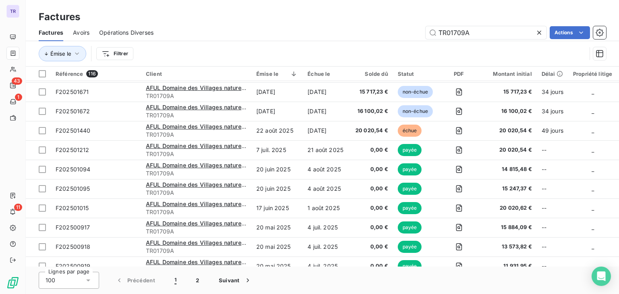
scroll to position [193, 0]
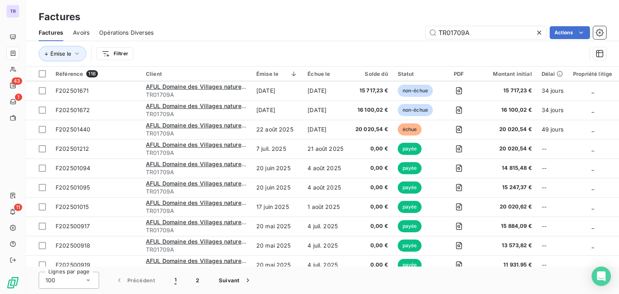
type input "TR01709A"
